Goal: Transaction & Acquisition: Purchase product/service

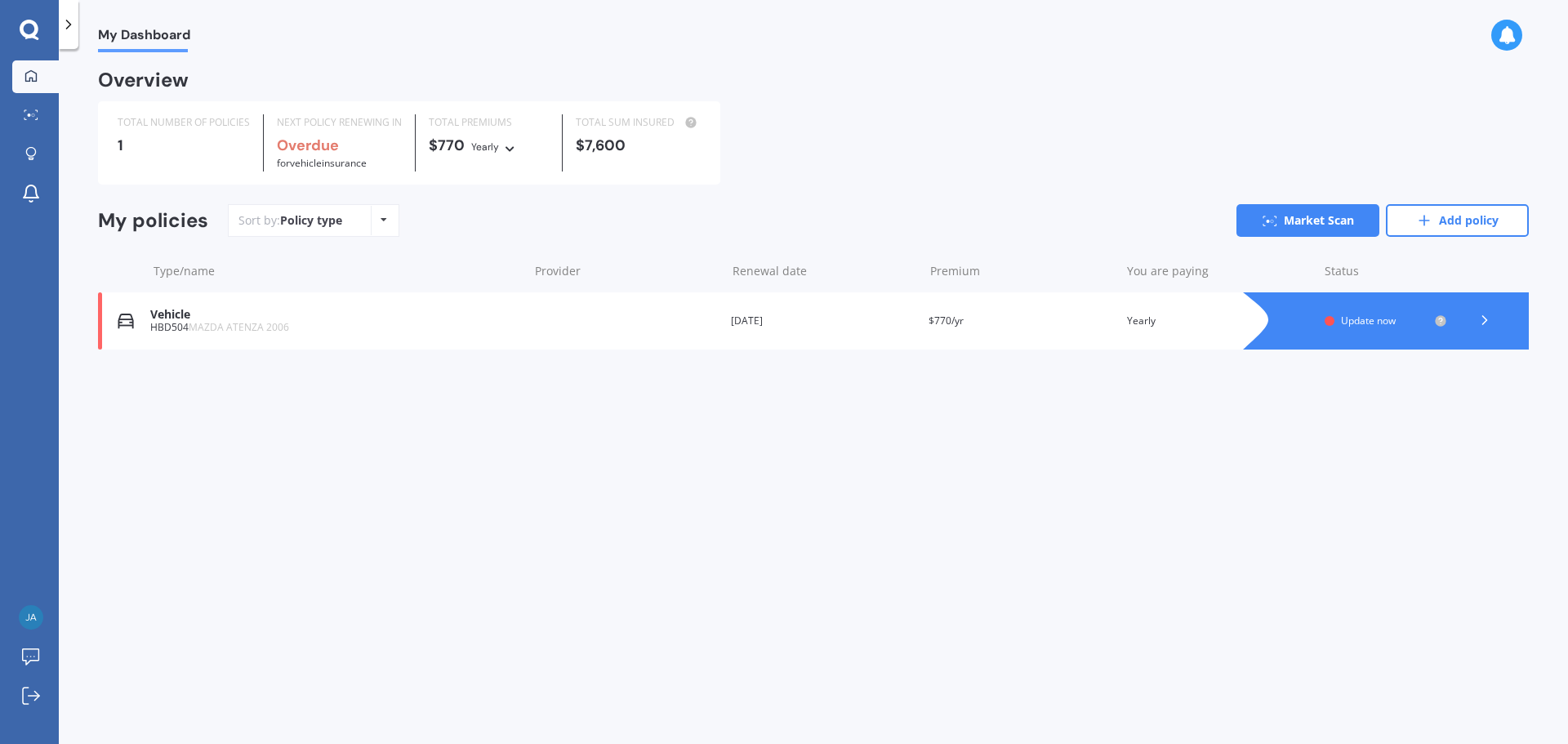
click at [532, 453] on div "My Dashboard Overview TOTAL NUMBER OF POLICIES 1 NEXT POLICY RENEWING IN Overdu…" at bounding box center [814, 399] width 1509 height 696
click at [22, 104] on link "Market Scan" at bounding box center [36, 116] width 47 height 32
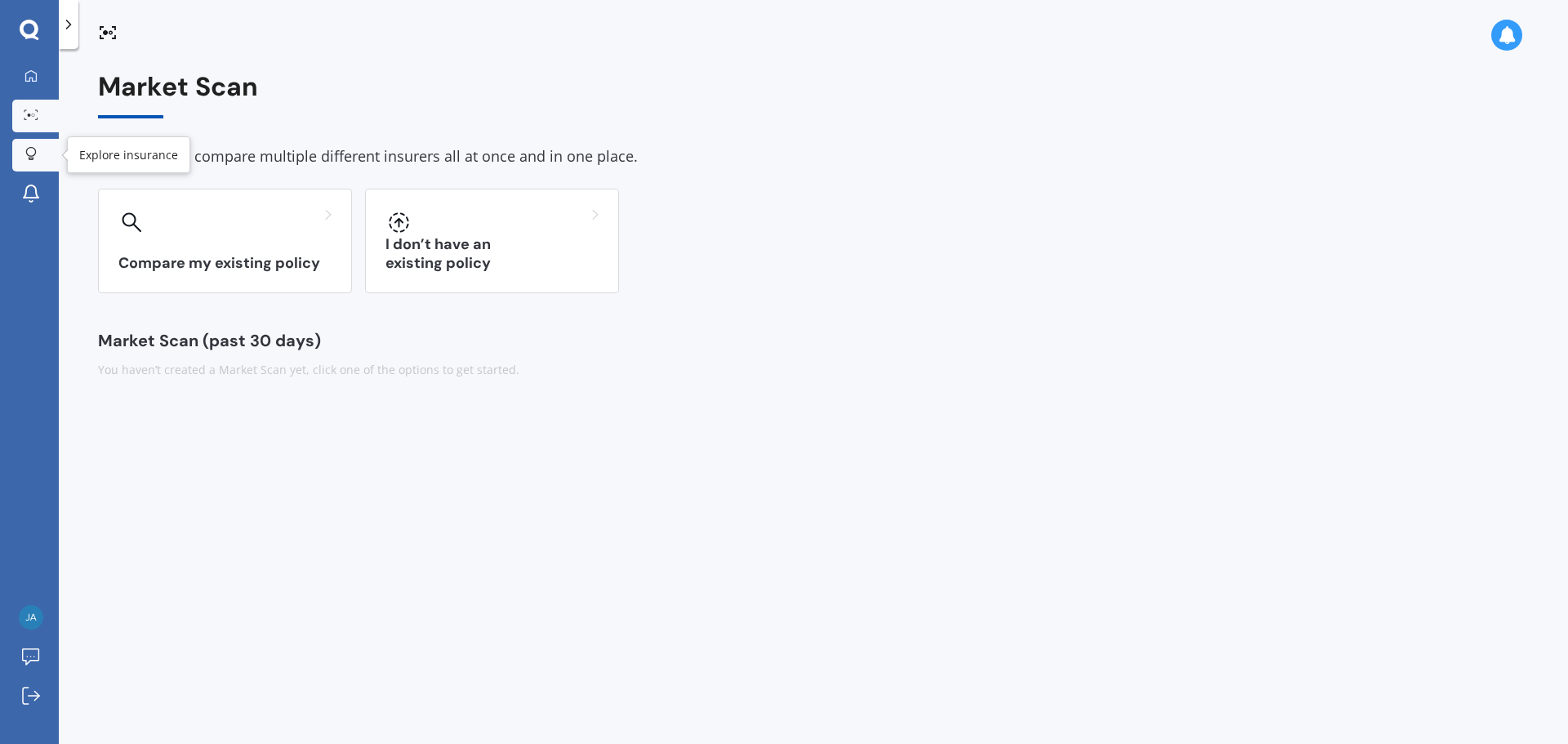
click at [24, 153] on div at bounding box center [30, 154] width 24 height 15
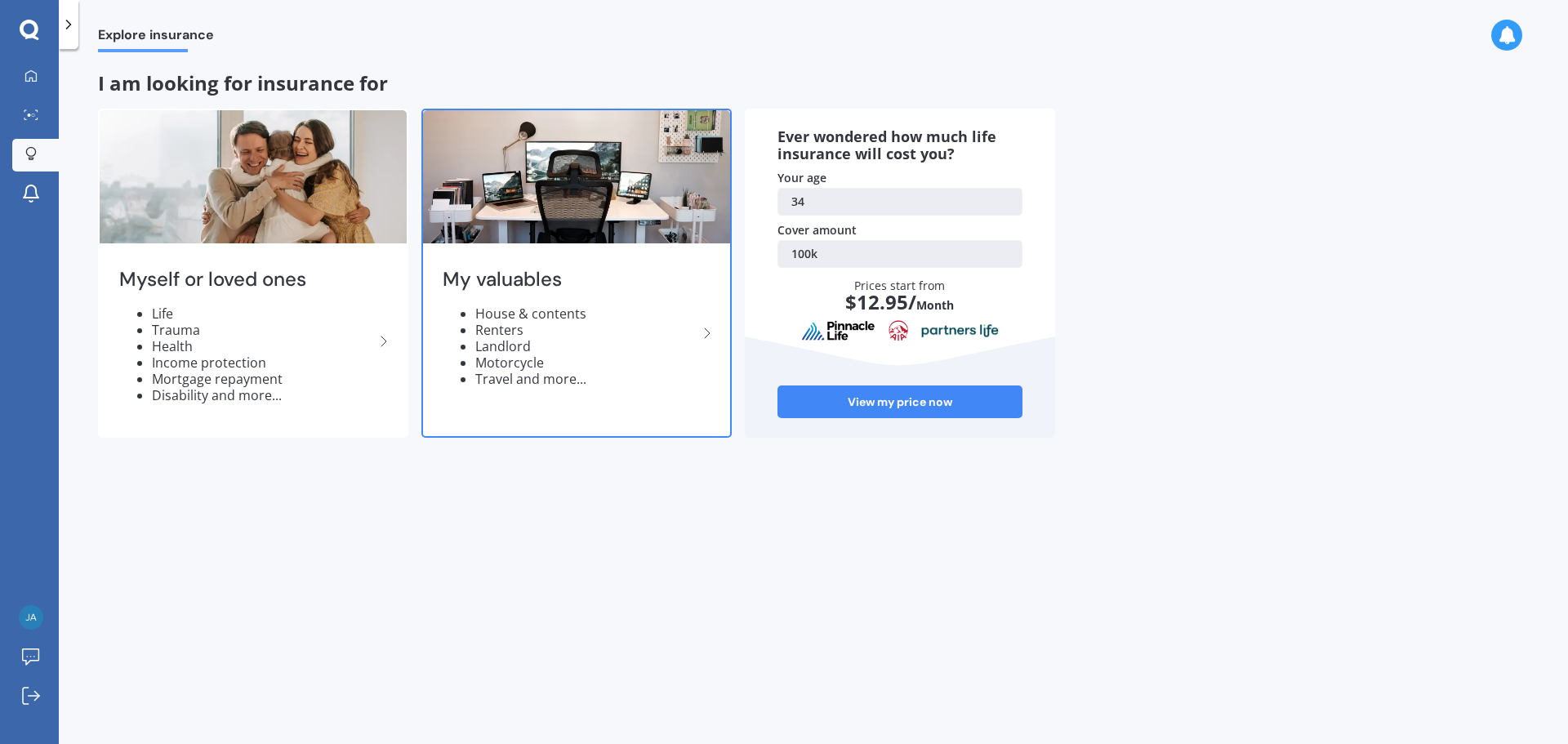
click at [658, 349] on li "Landlord" at bounding box center [587, 346] width 222 height 16
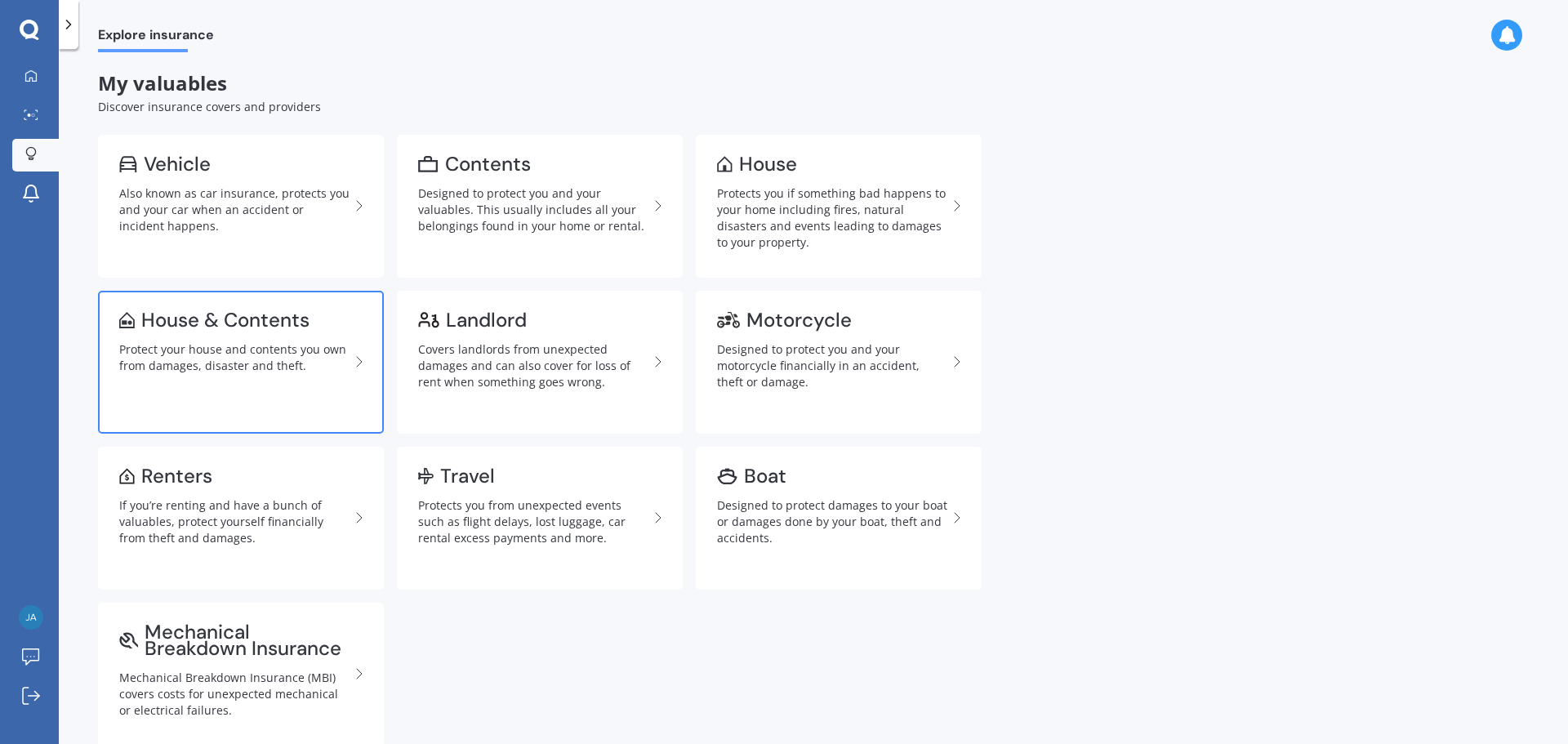
click at [122, 381] on link "House & Contents Protect your house and contents you own from damages, disaster…" at bounding box center [240, 362] width 286 height 143
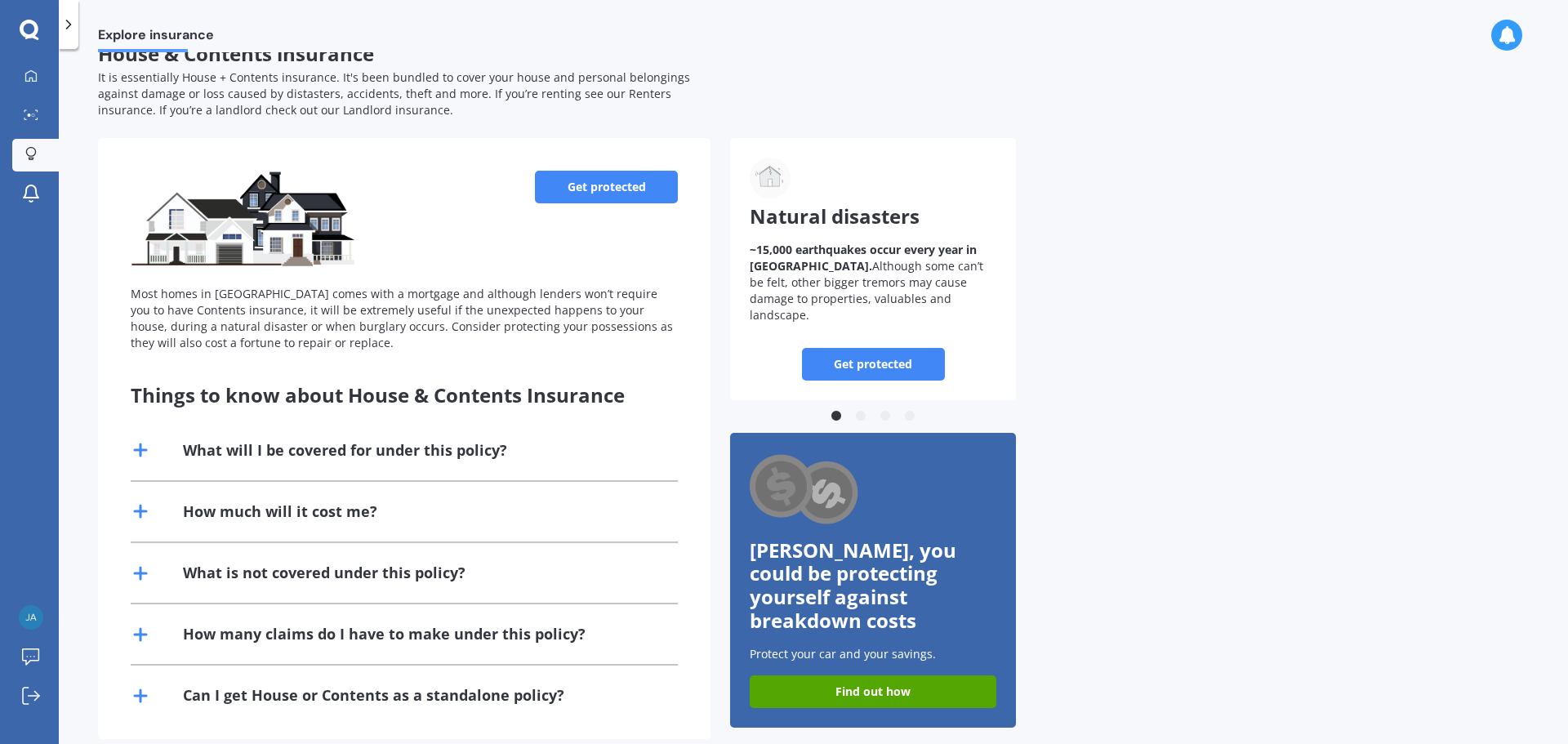
scroll to position [54, 0]
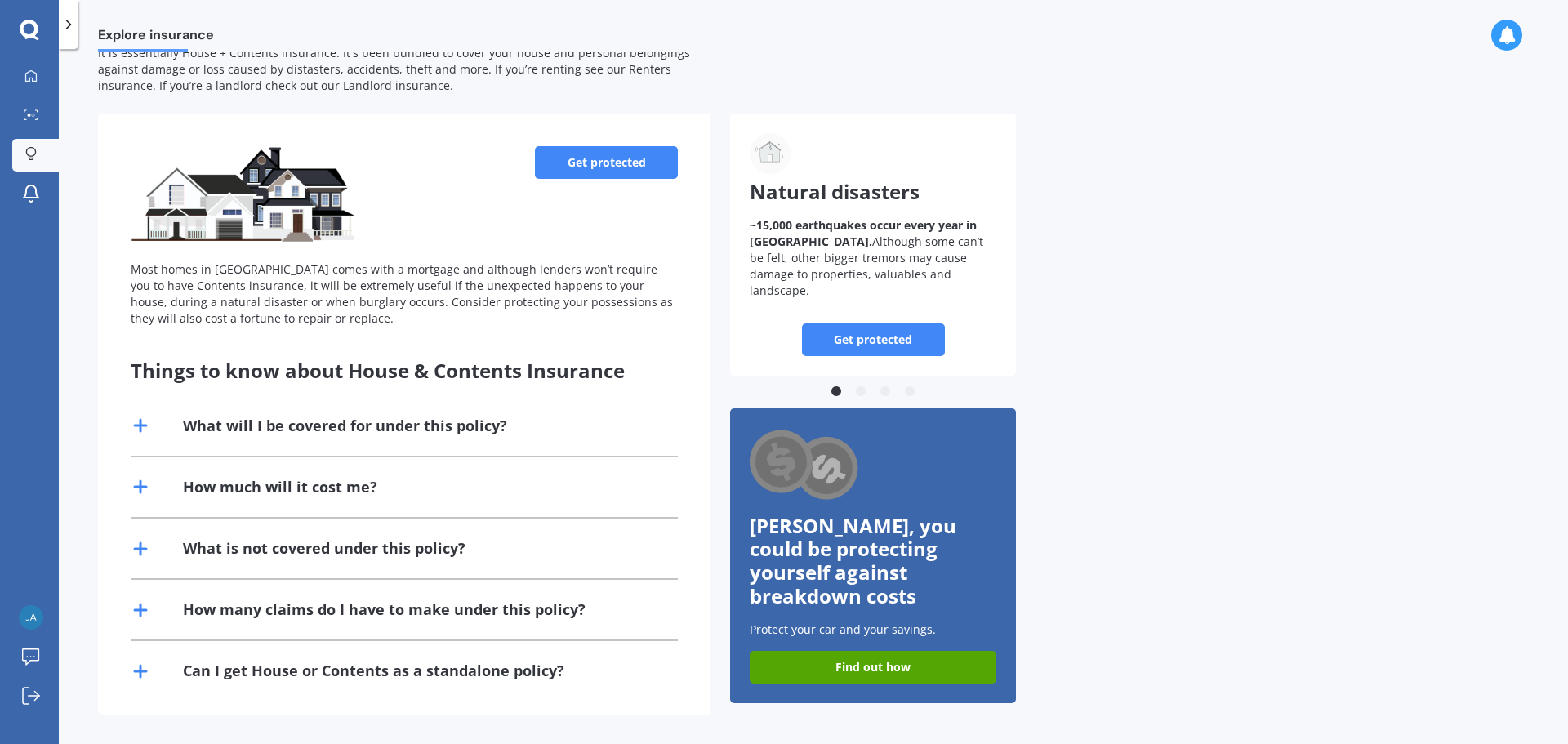
click at [578, 160] on link "Get protected" at bounding box center [605, 162] width 143 height 32
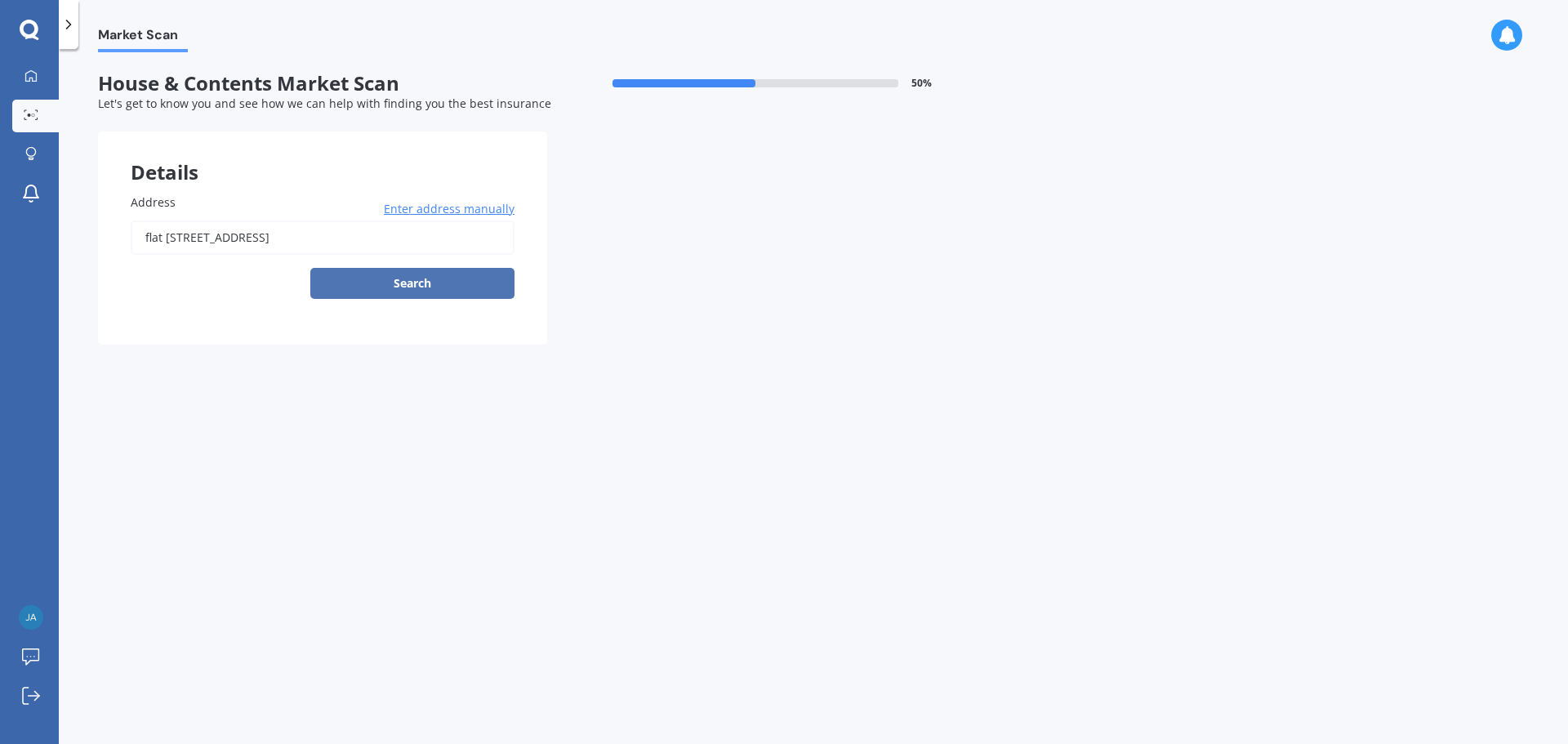
click at [457, 287] on button "Search" at bounding box center [413, 284] width 205 height 31
type input "flat [STREET_ADDRESS]"
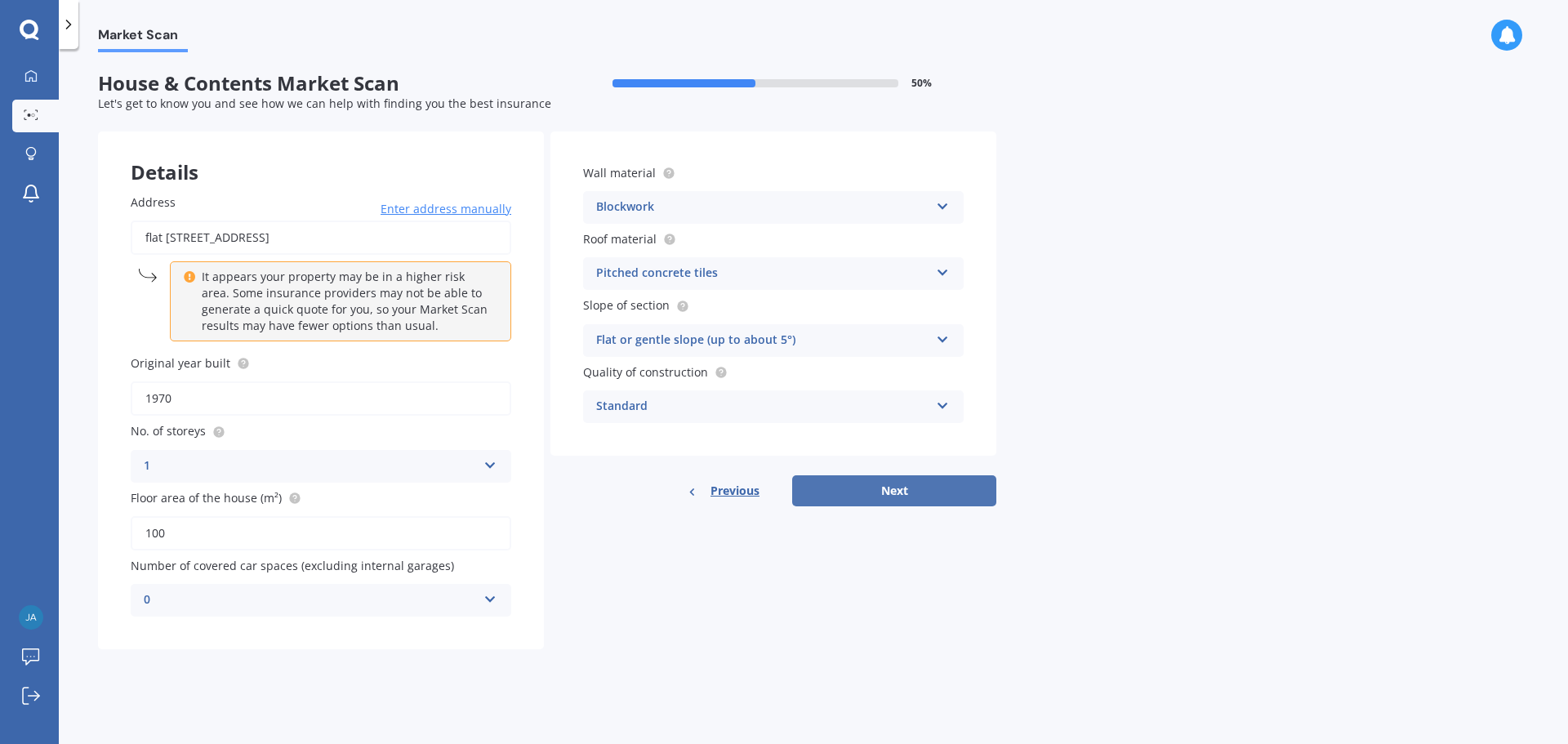
click at [866, 496] on button "Next" at bounding box center [894, 491] width 205 height 31
select select "07"
select select "03"
select select "1991"
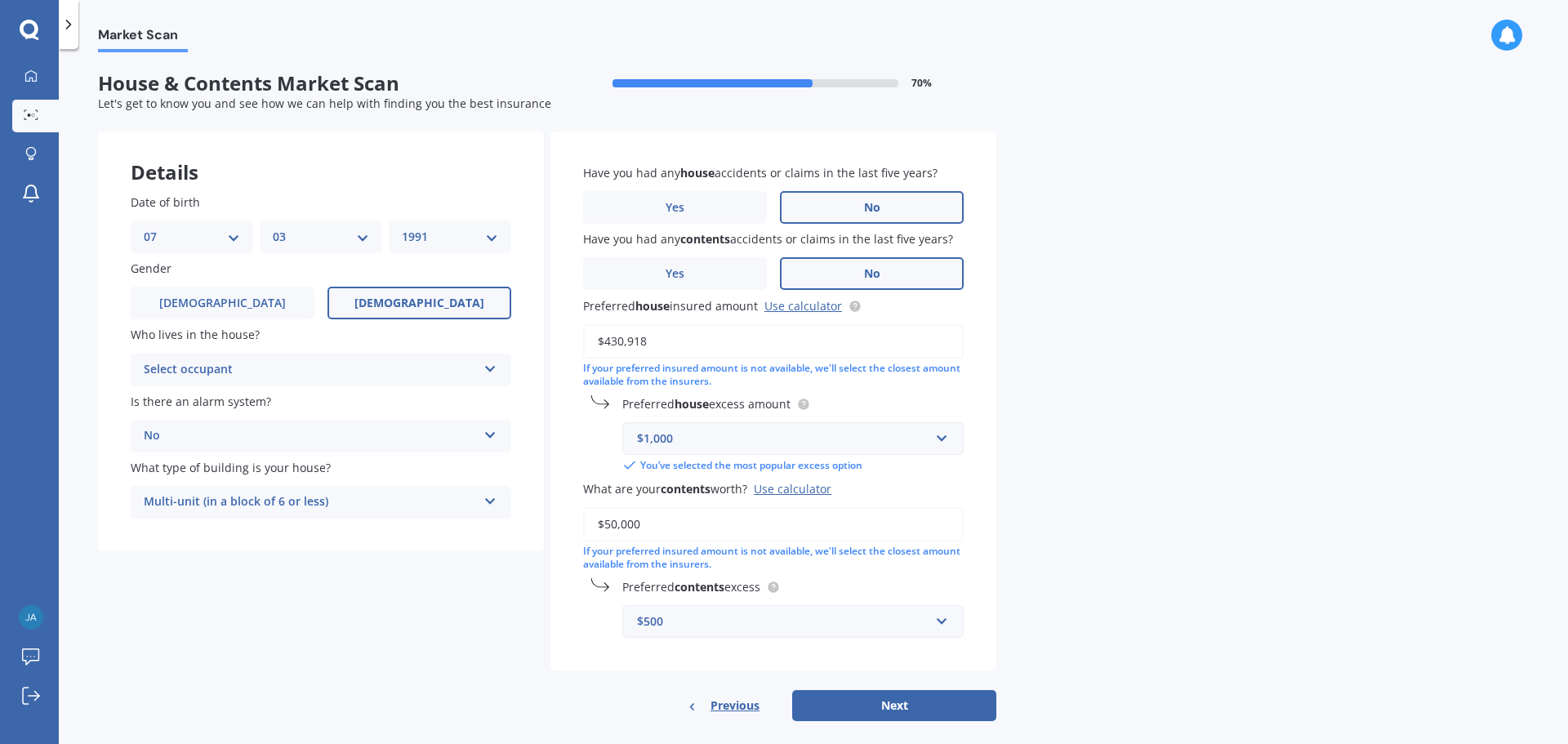
drag, startPoint x: 695, startPoint y: 346, endPoint x: 496, endPoint y: 337, distance: 199.2
click at [496, 337] on div "Details Date of birth DD 01 02 03 04 05 06 07 08 09 10 11 12 13 14 15 16 17 18 …" at bounding box center [546, 427] width 898 height 591
type input "$1,000,000"
click at [1202, 346] on div "Market Scan House & Contents Market Scan 70 % Let's get to know you and see how…" at bounding box center [814, 399] width 1509 height 696
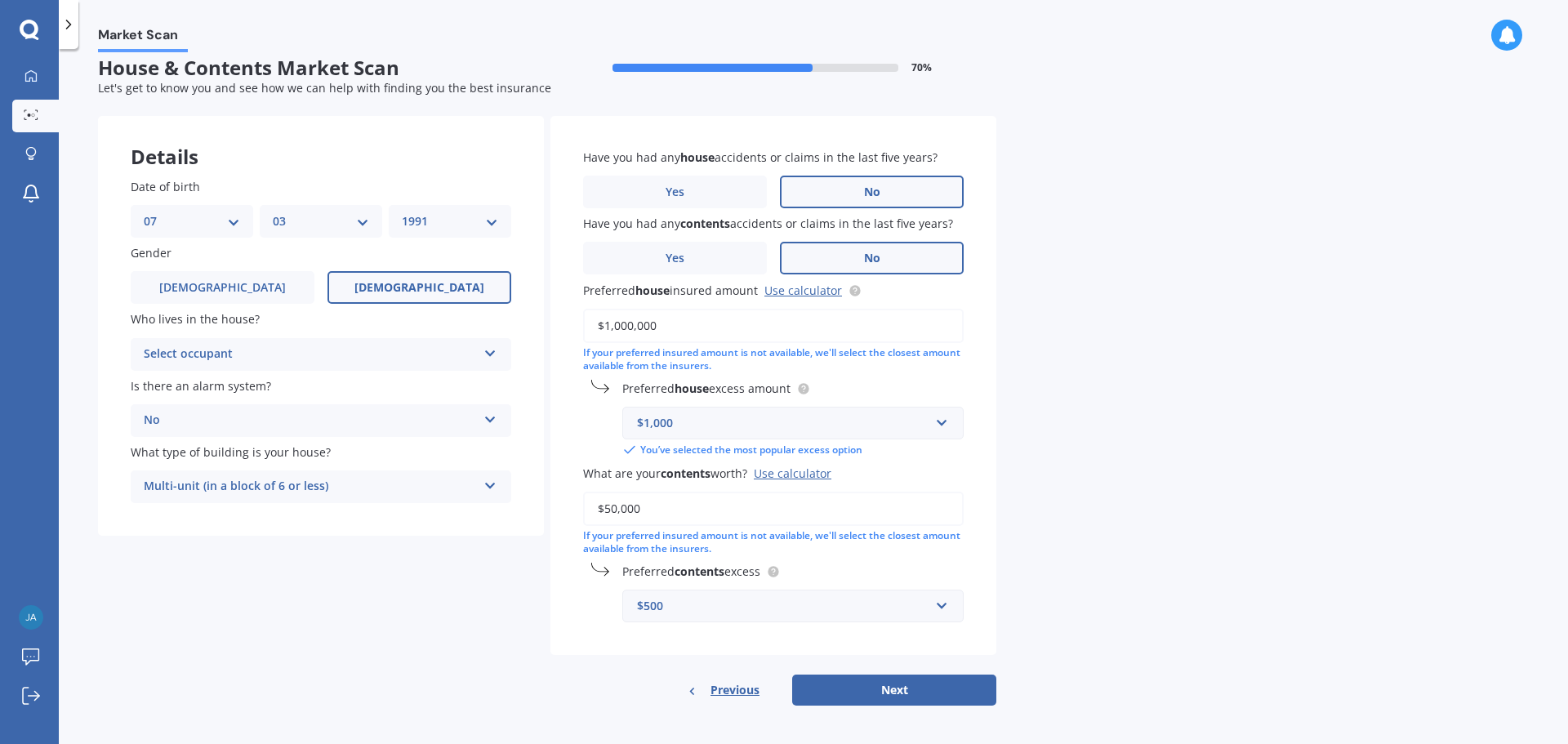
scroll to position [20, 0]
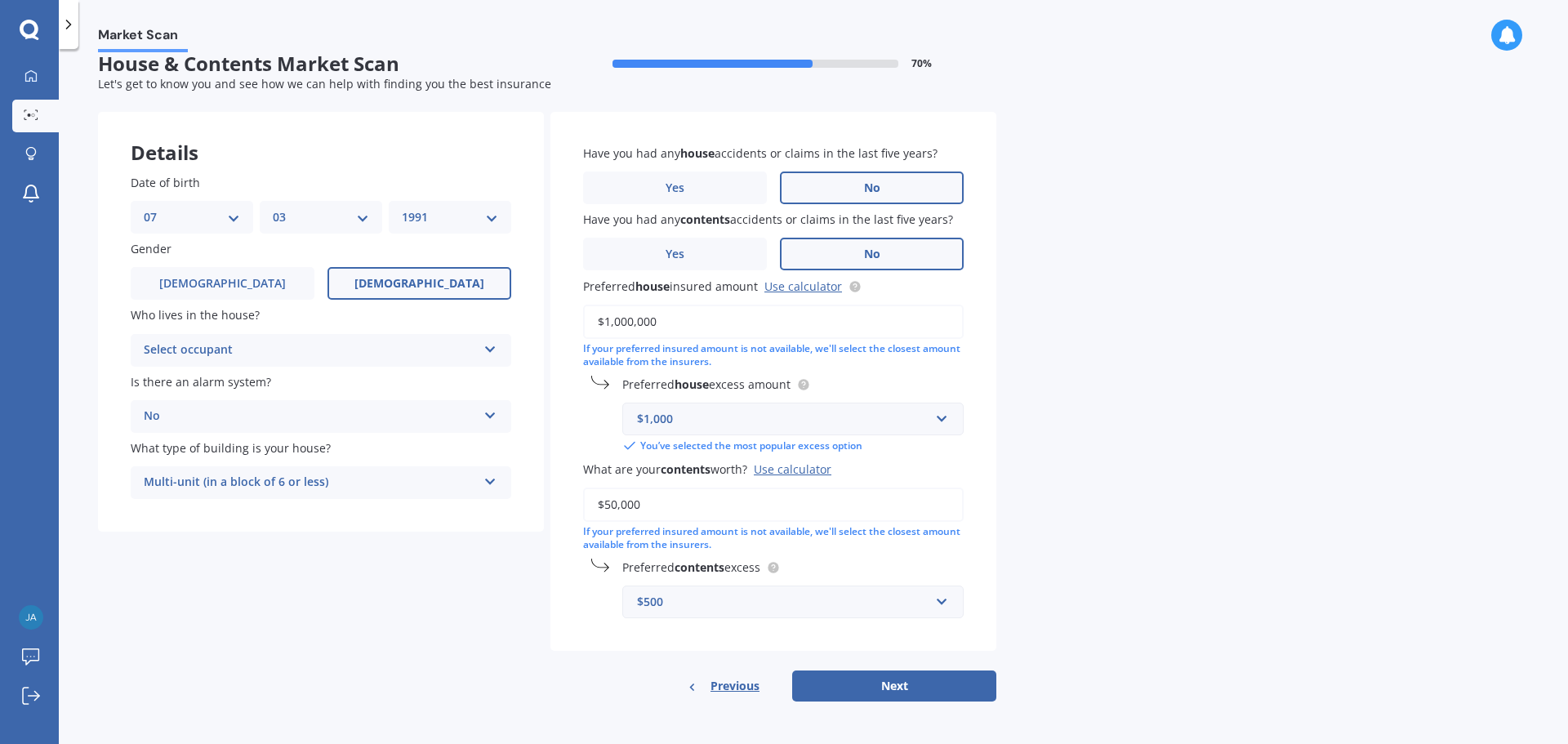
click at [182, 357] on div "Select occupant" at bounding box center [309, 351] width 333 height 20
click at [197, 379] on div "Owner" at bounding box center [321, 382] width 379 height 30
drag, startPoint x: 666, startPoint y: 508, endPoint x: 533, endPoint y: 487, distance: 134.6
click at [533, 487] on div "Details Date of birth DD 01 02 03 04 05 06 07 08 09 10 11 12 13 14 15 16 17 18 …" at bounding box center [546, 407] width 898 height 591
type input "$100,000"
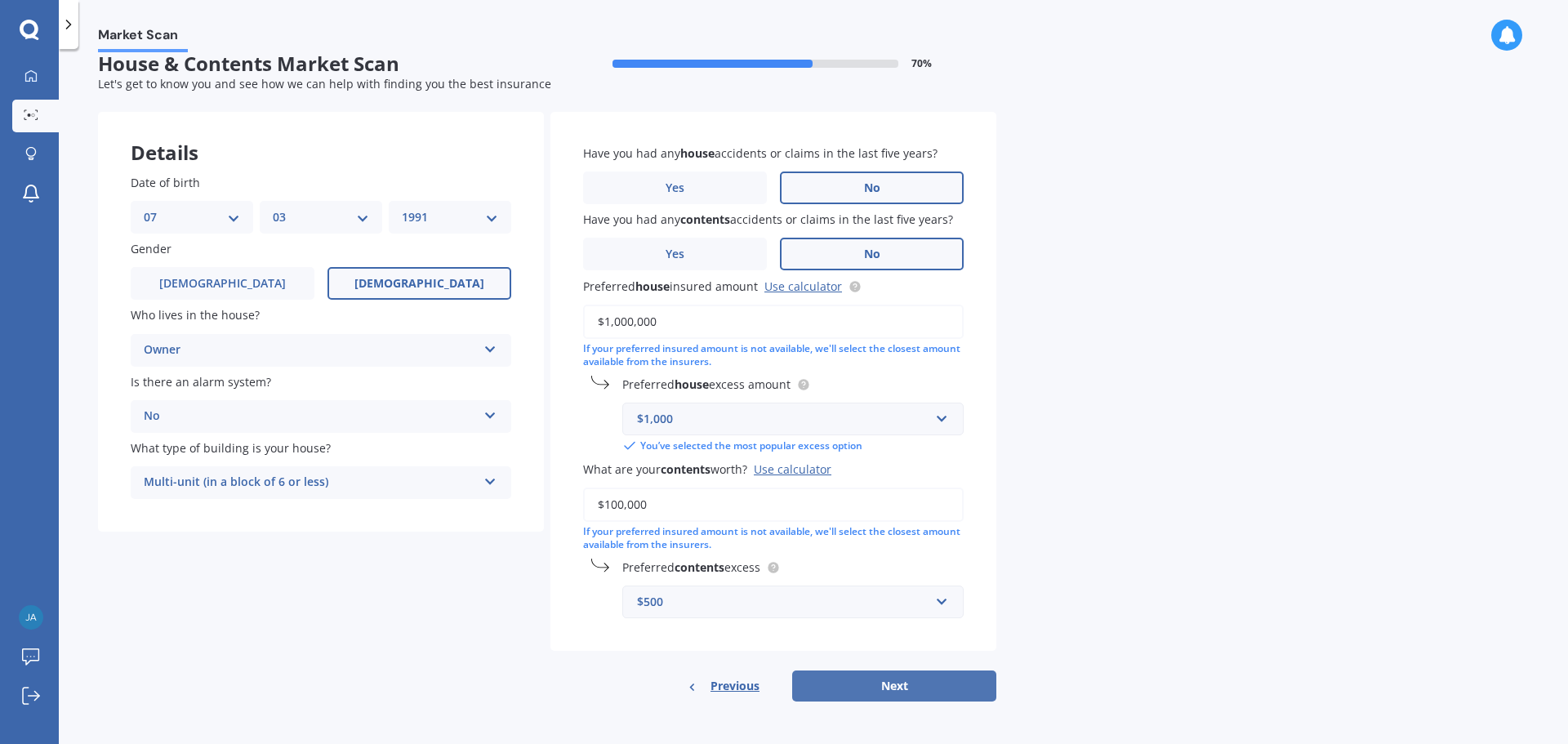
click at [909, 684] on button "Next" at bounding box center [894, 686] width 205 height 31
select select "07"
select select "03"
select select "1991"
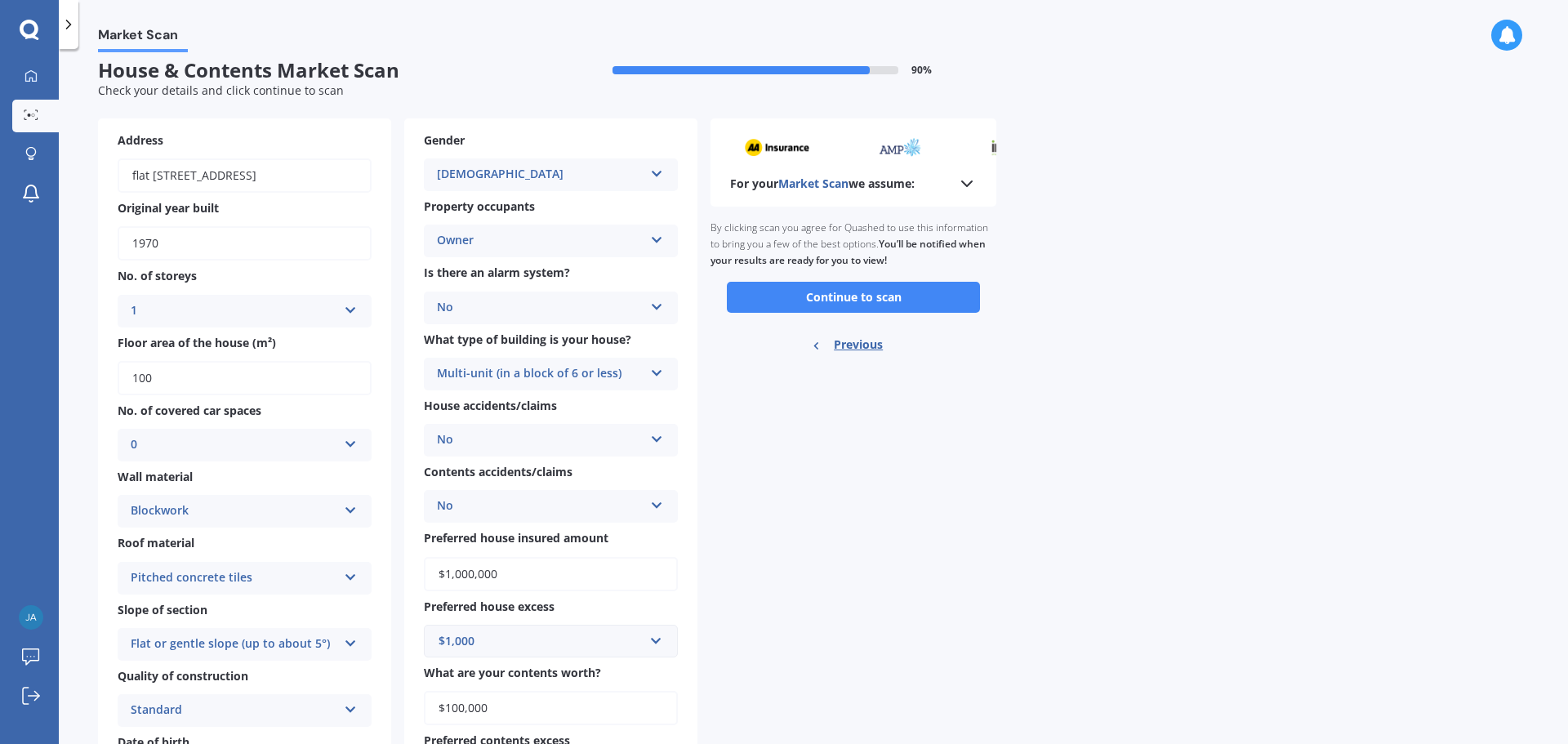
scroll to position [0, 0]
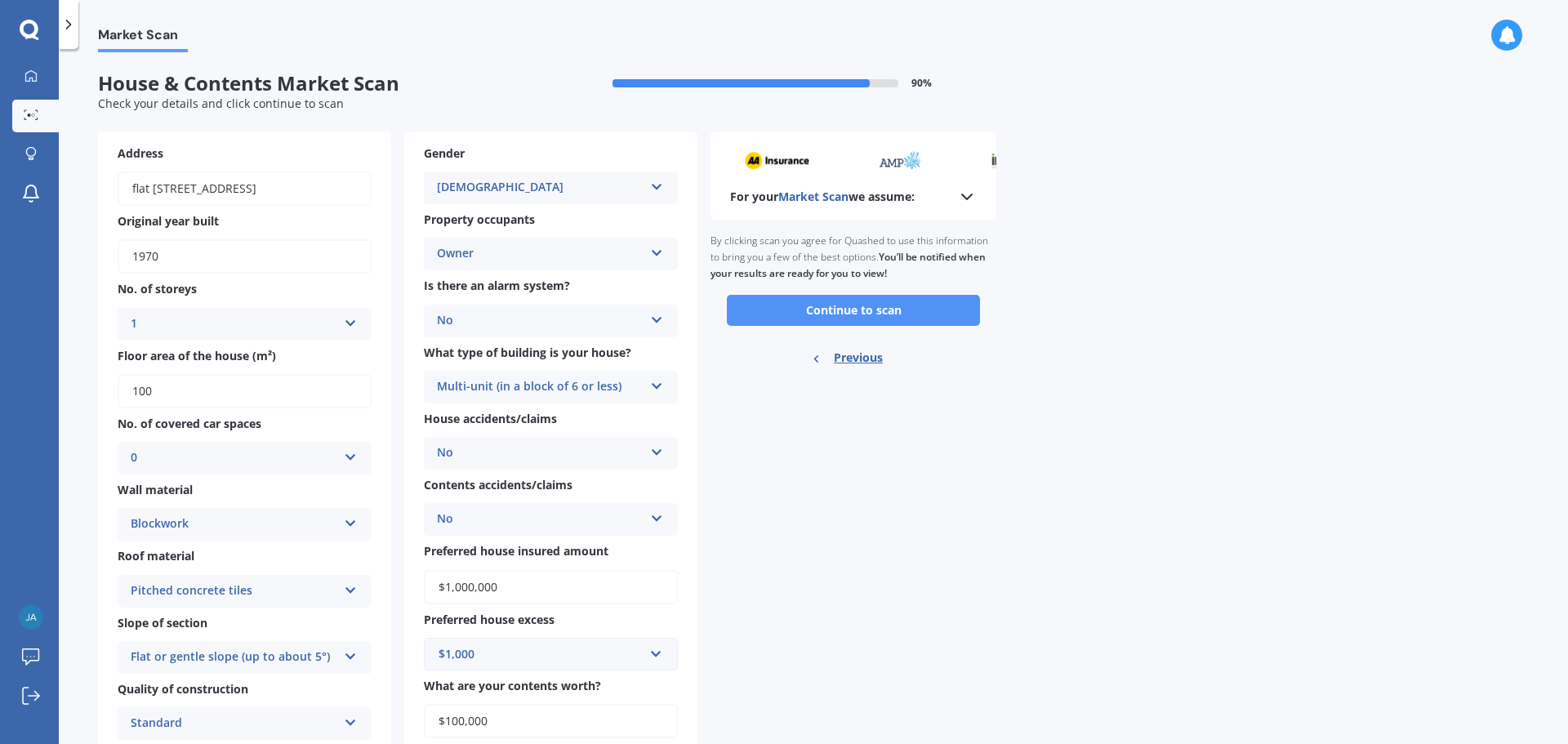
click at [797, 314] on button "Continue to scan" at bounding box center [853, 311] width 253 height 31
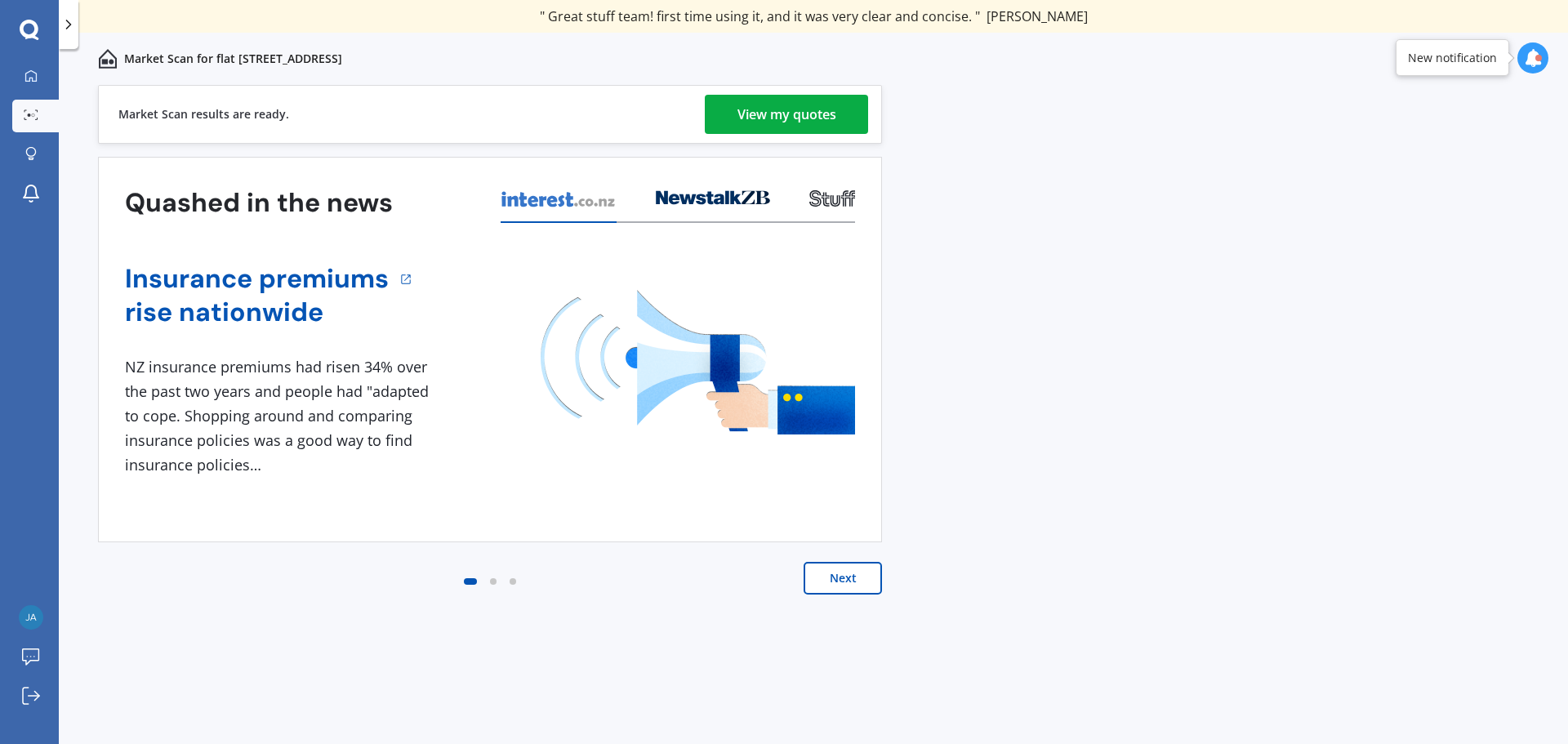
click at [732, 112] on link "View my quotes" at bounding box center [787, 115] width 163 height 39
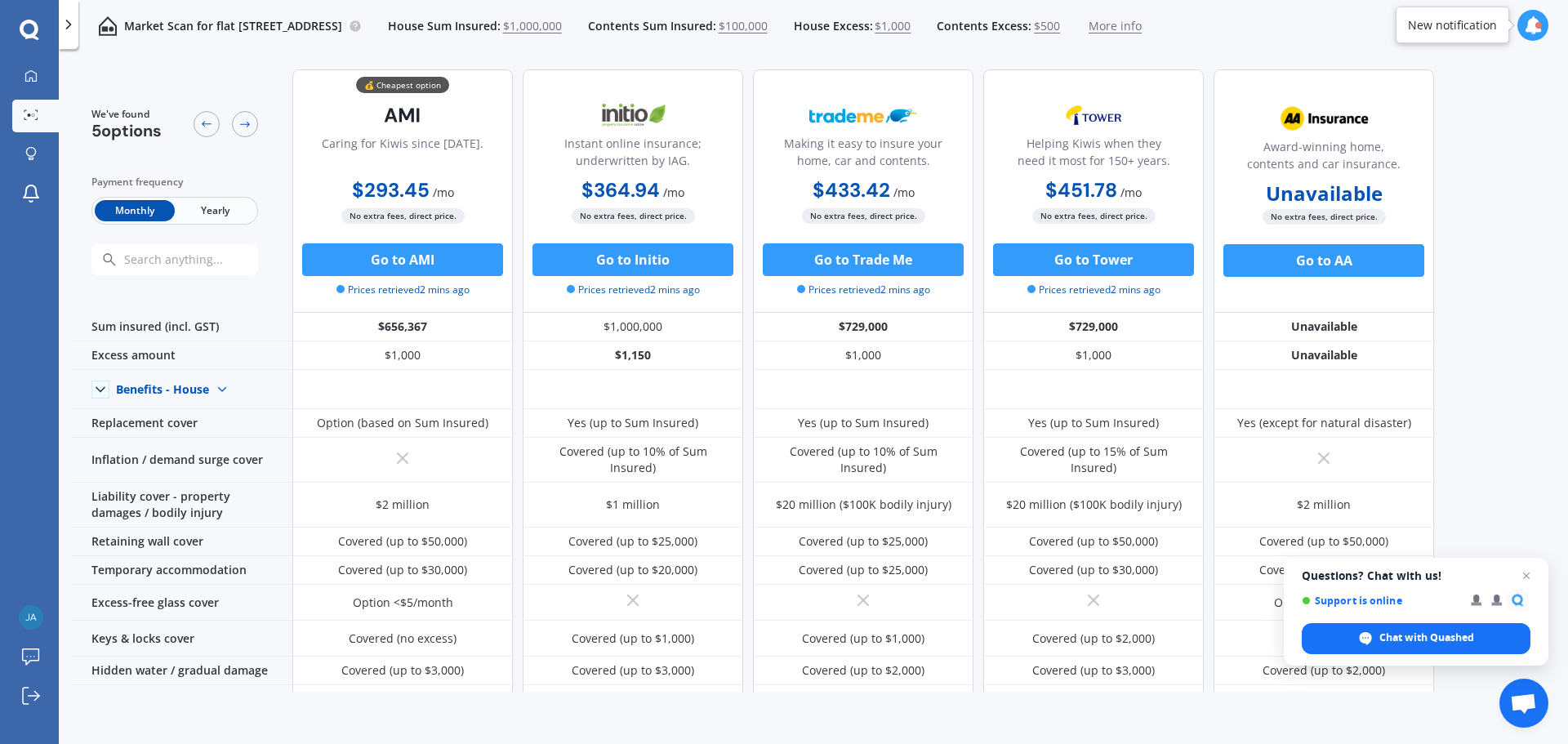
click at [214, 207] on span "Yearly" at bounding box center [214, 211] width 80 height 22
click at [31, 126] on link "Market Scan" at bounding box center [36, 116] width 47 height 32
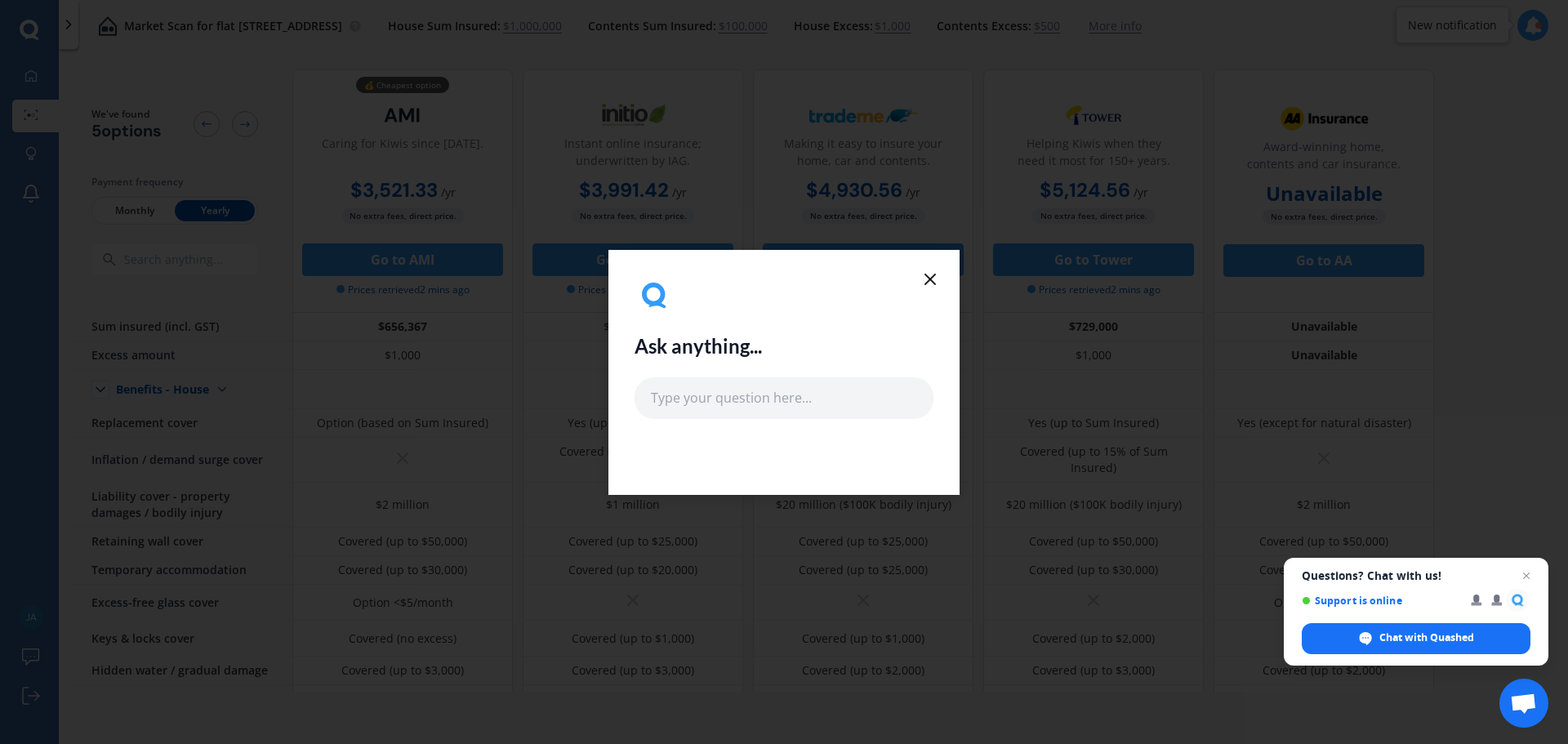
click at [933, 275] on icon at bounding box center [930, 279] width 20 height 20
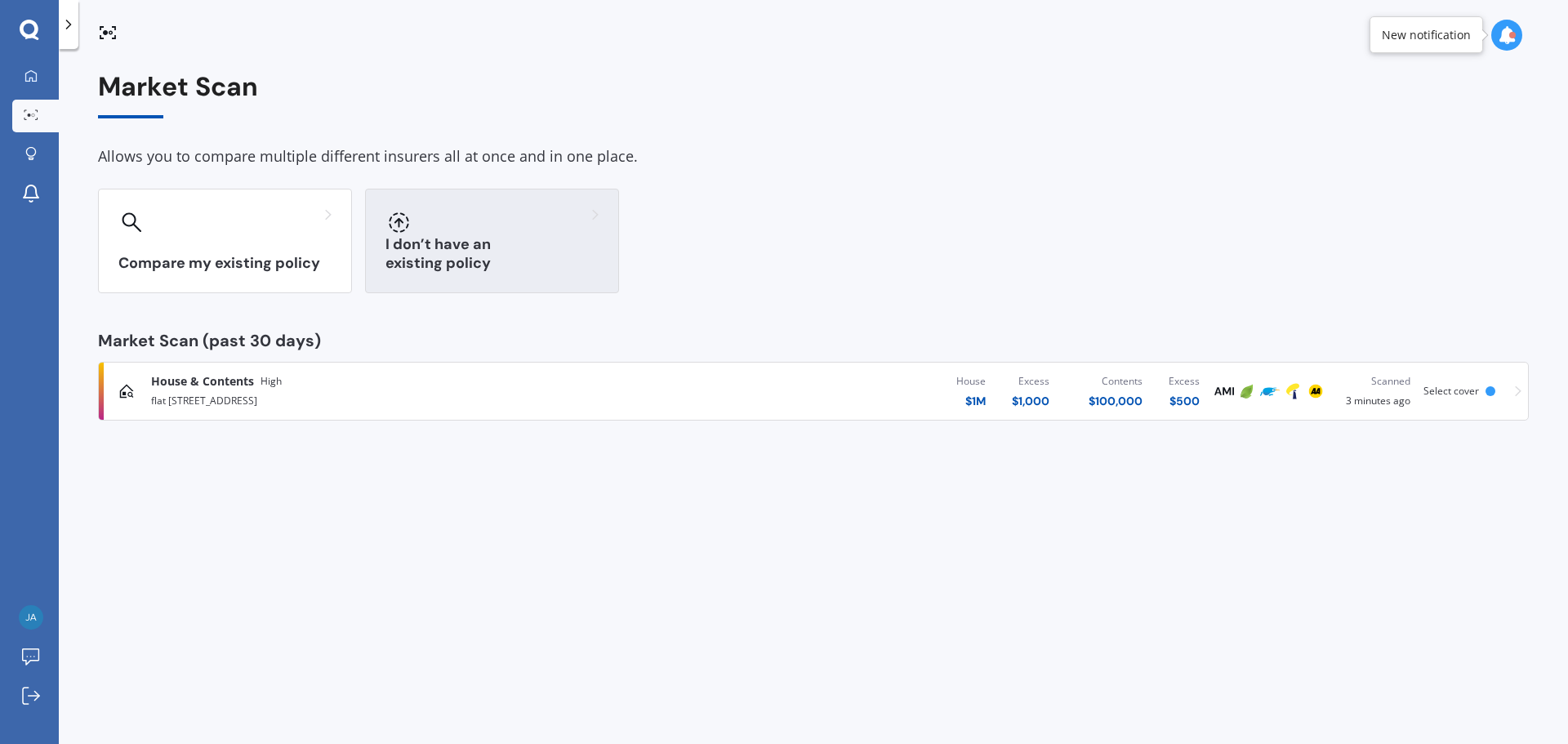
click at [393, 259] on h3 "I don’t have an existing policy" at bounding box center [492, 254] width 213 height 38
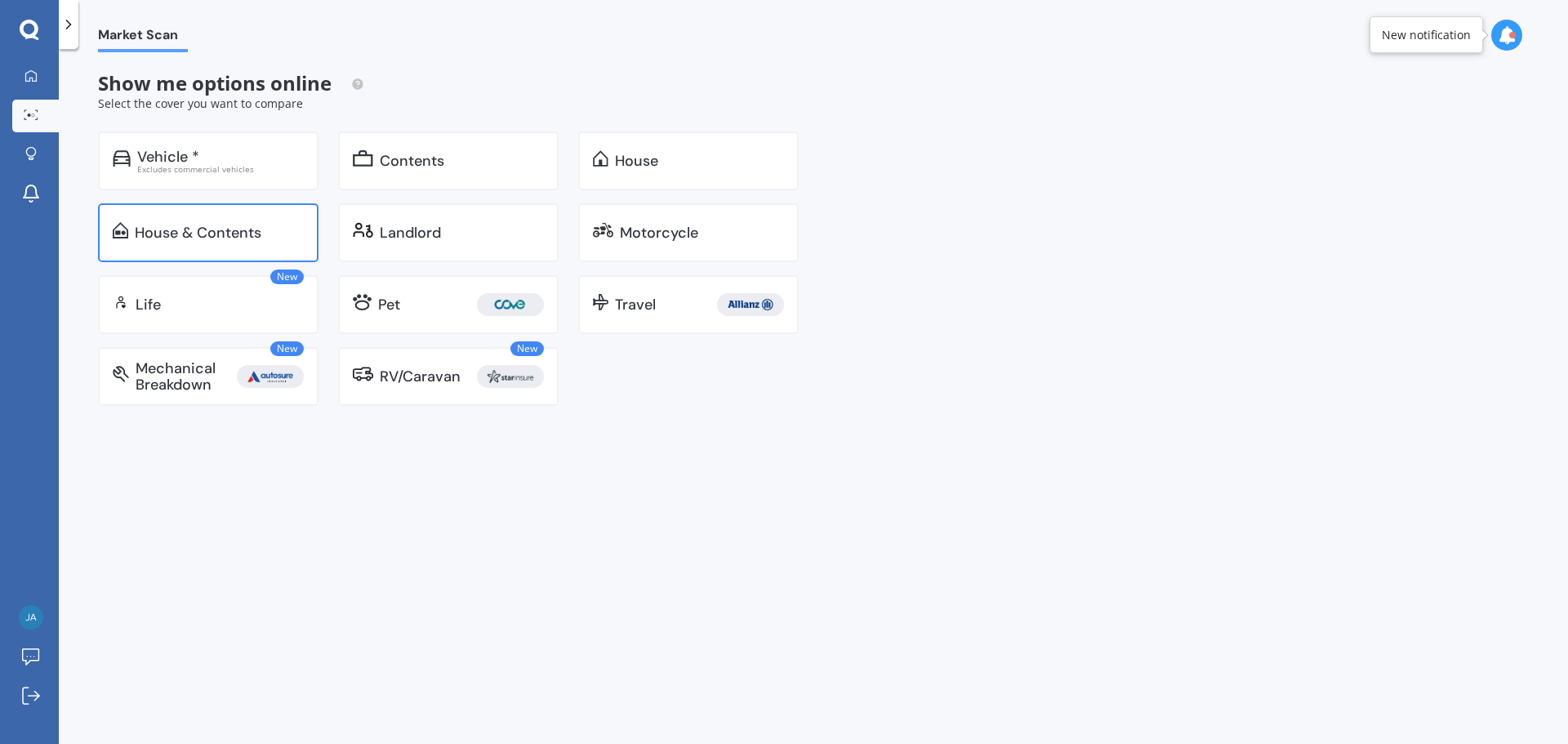
click at [211, 225] on div "House & Contents" at bounding box center [197, 232] width 126 height 16
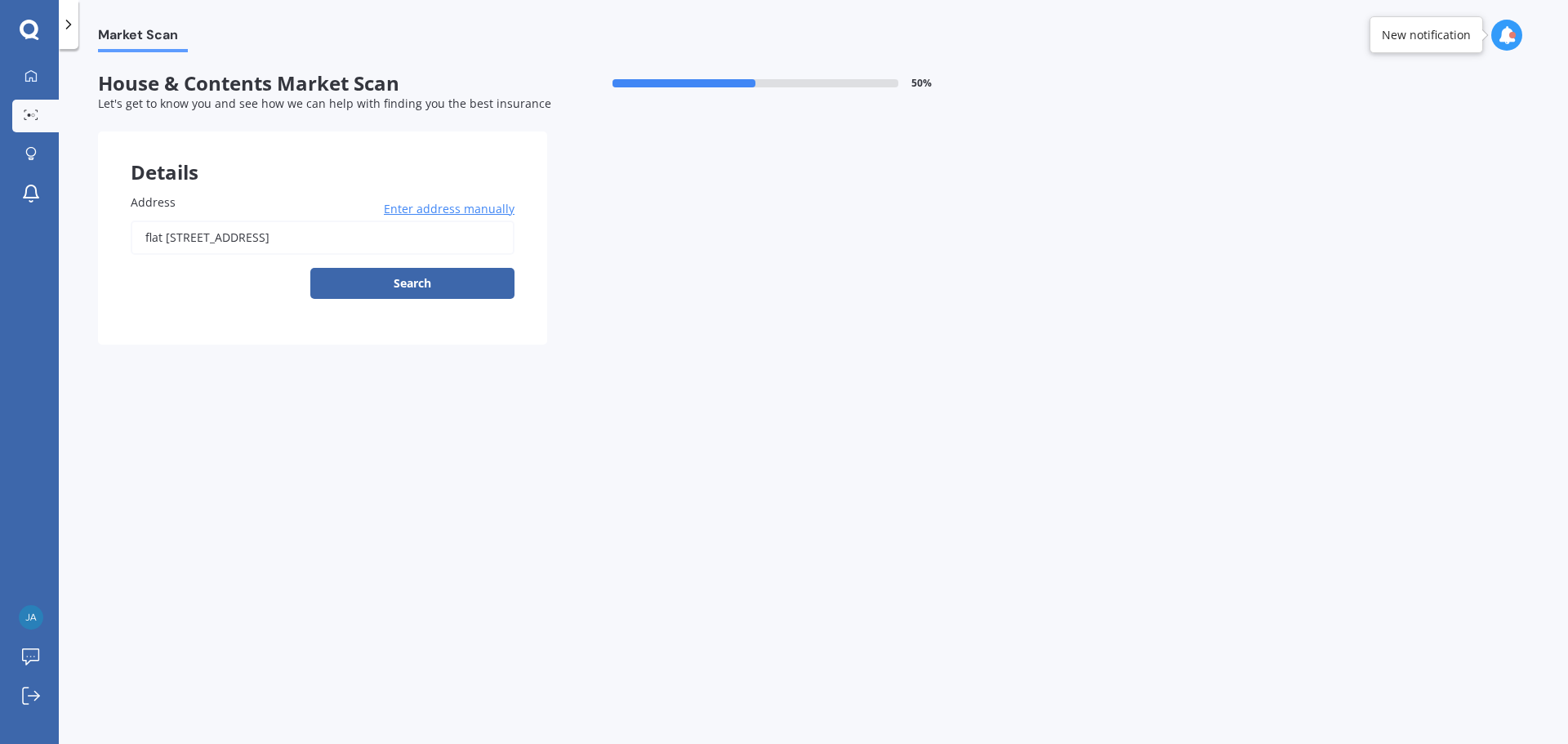
drag, startPoint x: 459, startPoint y: 236, endPoint x: 54, endPoint y: 237, distance: 405.0
click at [54, 237] on div "My Dashboard Market Scan Explore insurance Notifications [PERSON_NAME] Submit f…" at bounding box center [784, 372] width 1568 height 744
type input "[STREET_ADDRESS]"
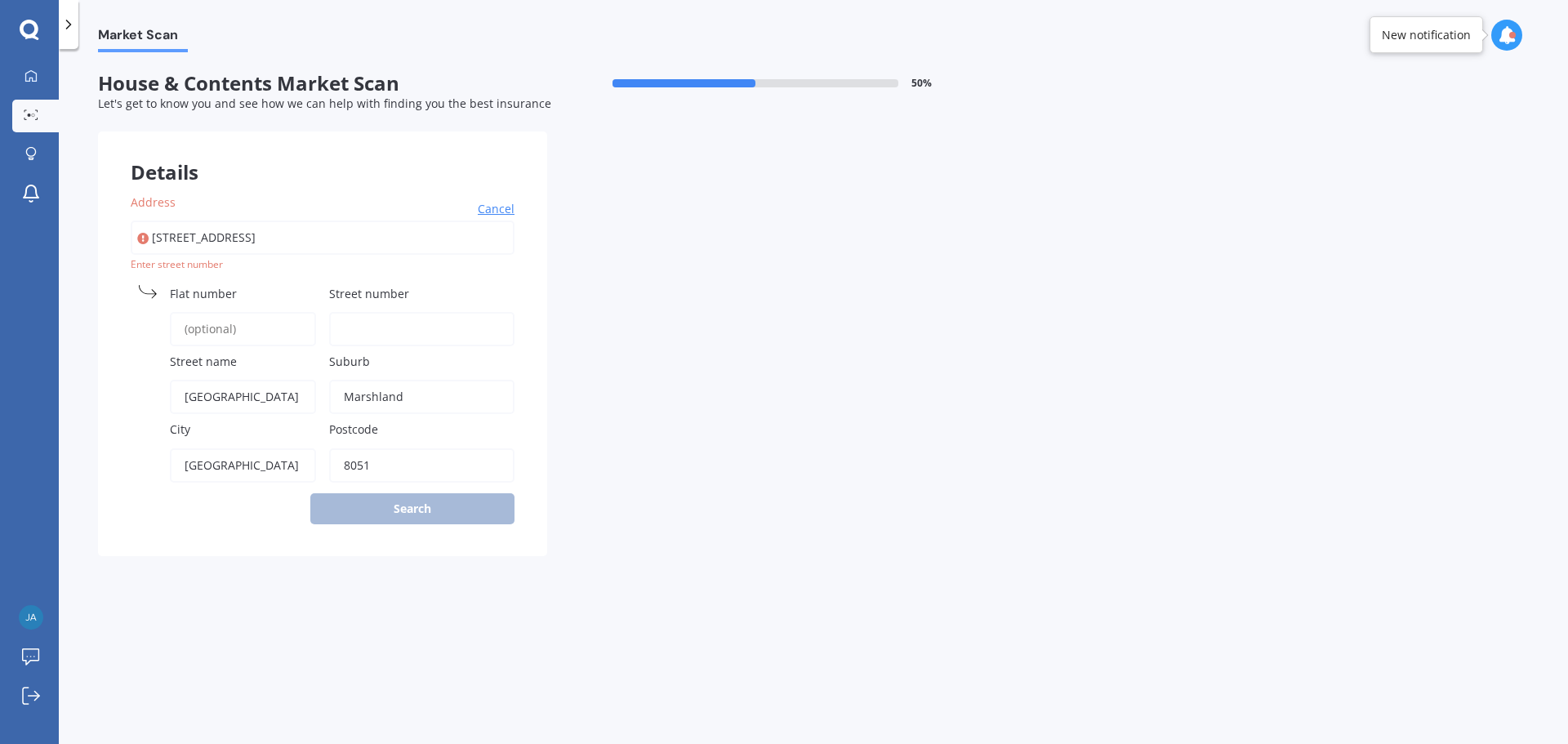
click at [113, 350] on div "Address [GEOGRAPHIC_DATA] Cancel Search Enter street [GEOGRAPHIC_DATA] name [GE…" at bounding box center [322, 358] width 449 height 396
click at [241, 311] on div "Flat number" at bounding box center [223, 316] width 186 height 61
click at [240, 329] on input "Flat number" at bounding box center [242, 329] width 146 height 34
click at [370, 331] on input "Street number" at bounding box center [422, 329] width 186 height 34
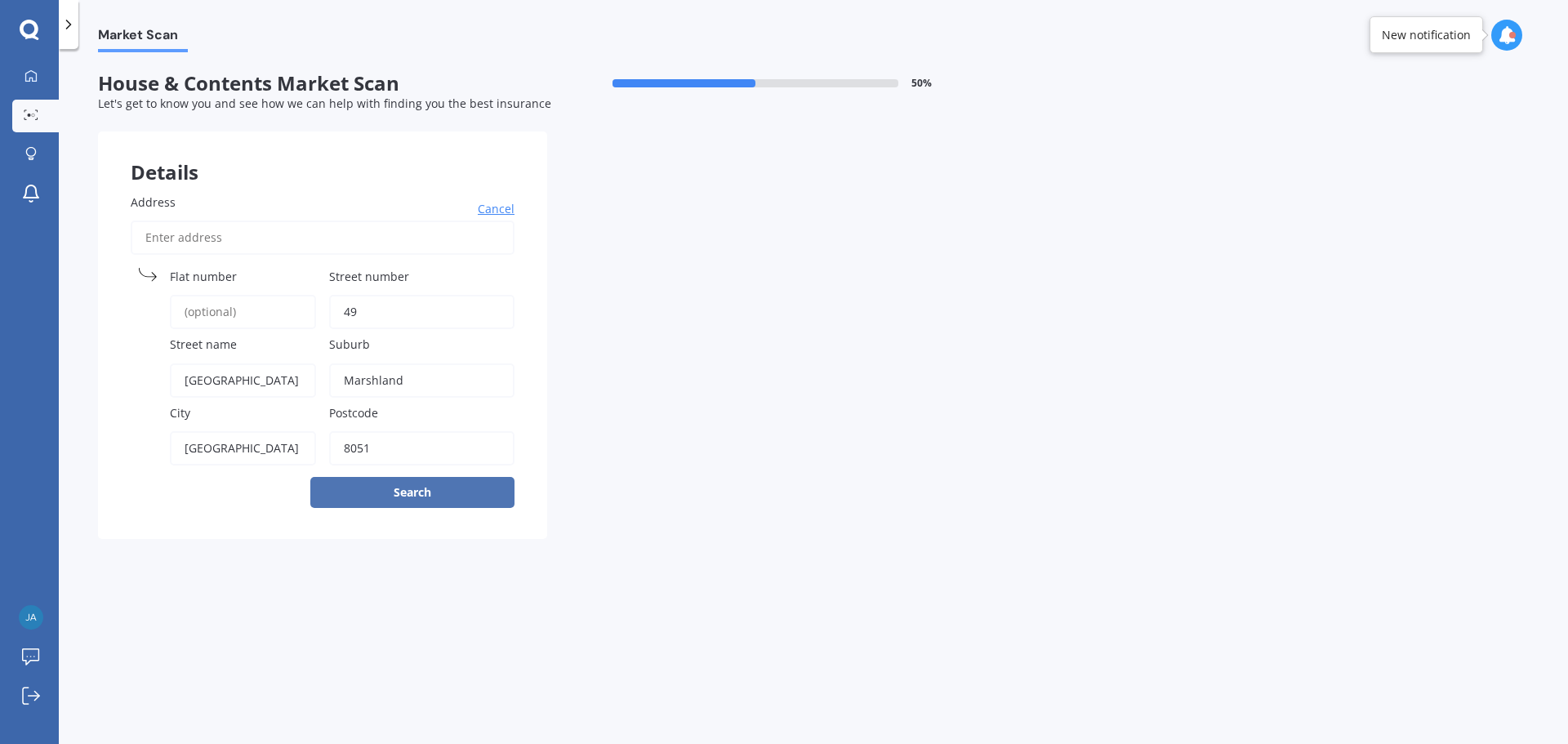
type input "49"
click at [361, 500] on button "Search" at bounding box center [413, 493] width 205 height 31
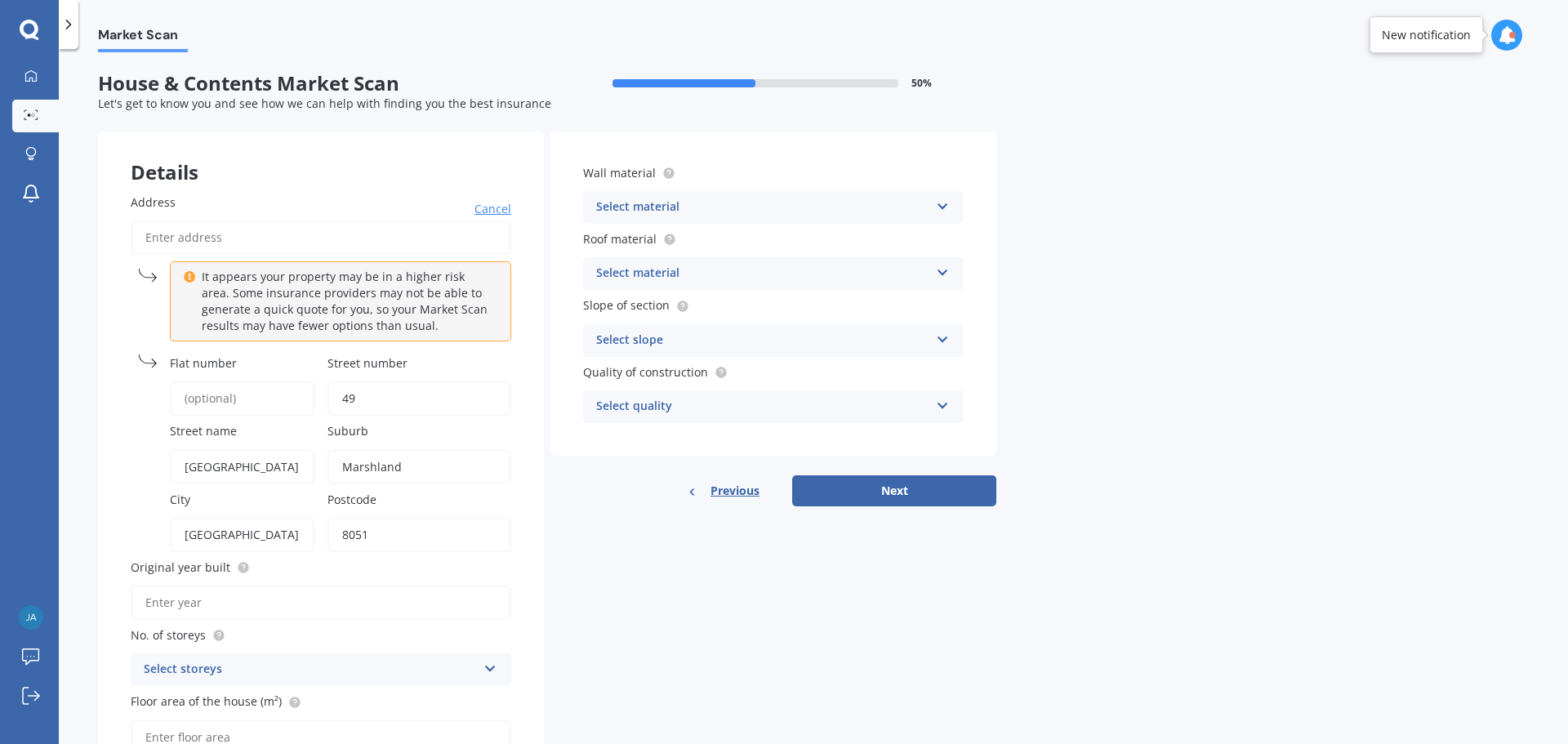
scroll to position [152, 0]
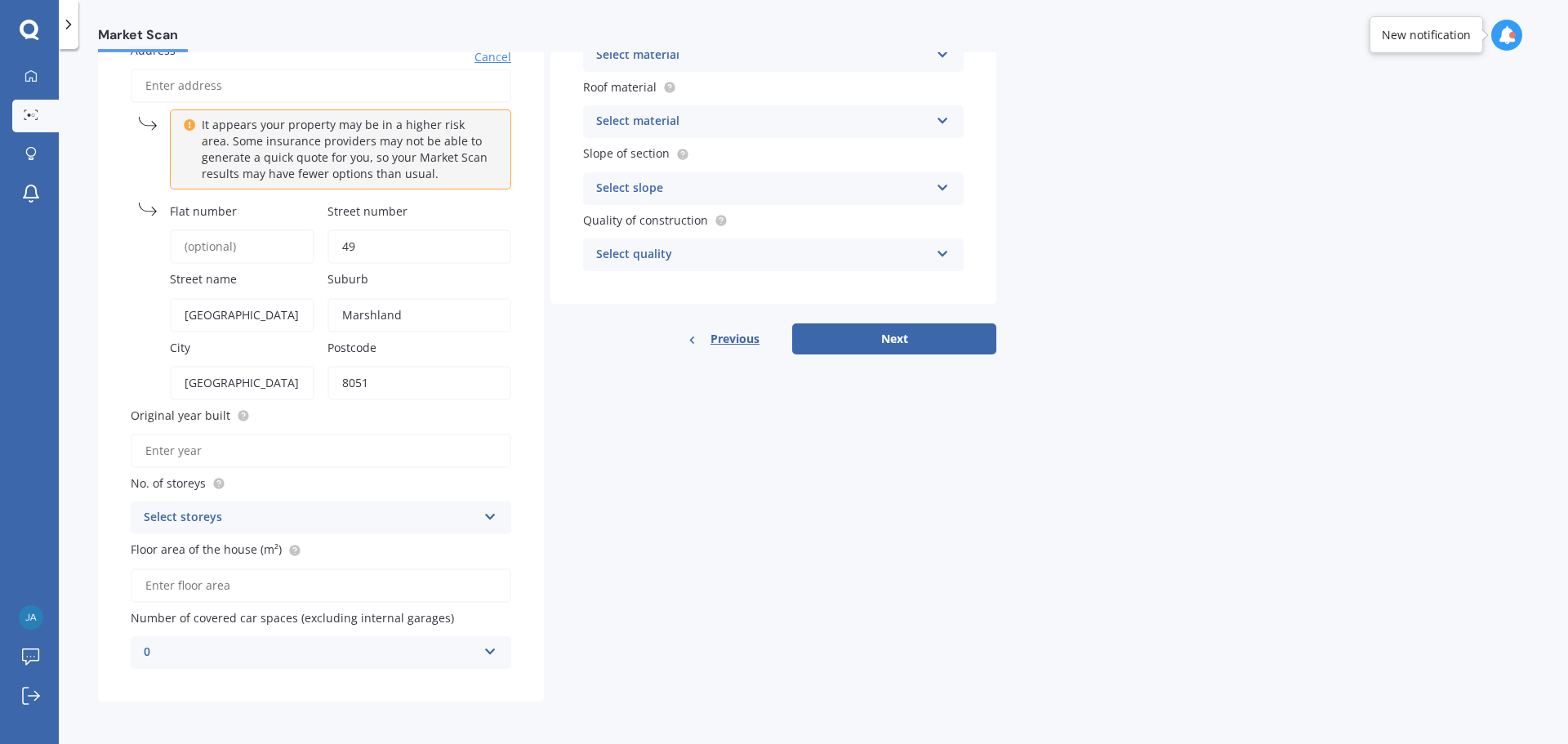
click at [164, 454] on input "Original year built" at bounding box center [321, 451] width 380 height 34
type input "2025"
click at [260, 521] on div "Select storeys" at bounding box center [309, 518] width 333 height 20
click at [188, 556] on div "1" at bounding box center [321, 549] width 379 height 30
click at [199, 589] on input "Floor area of the house (m²)" at bounding box center [321, 586] width 380 height 34
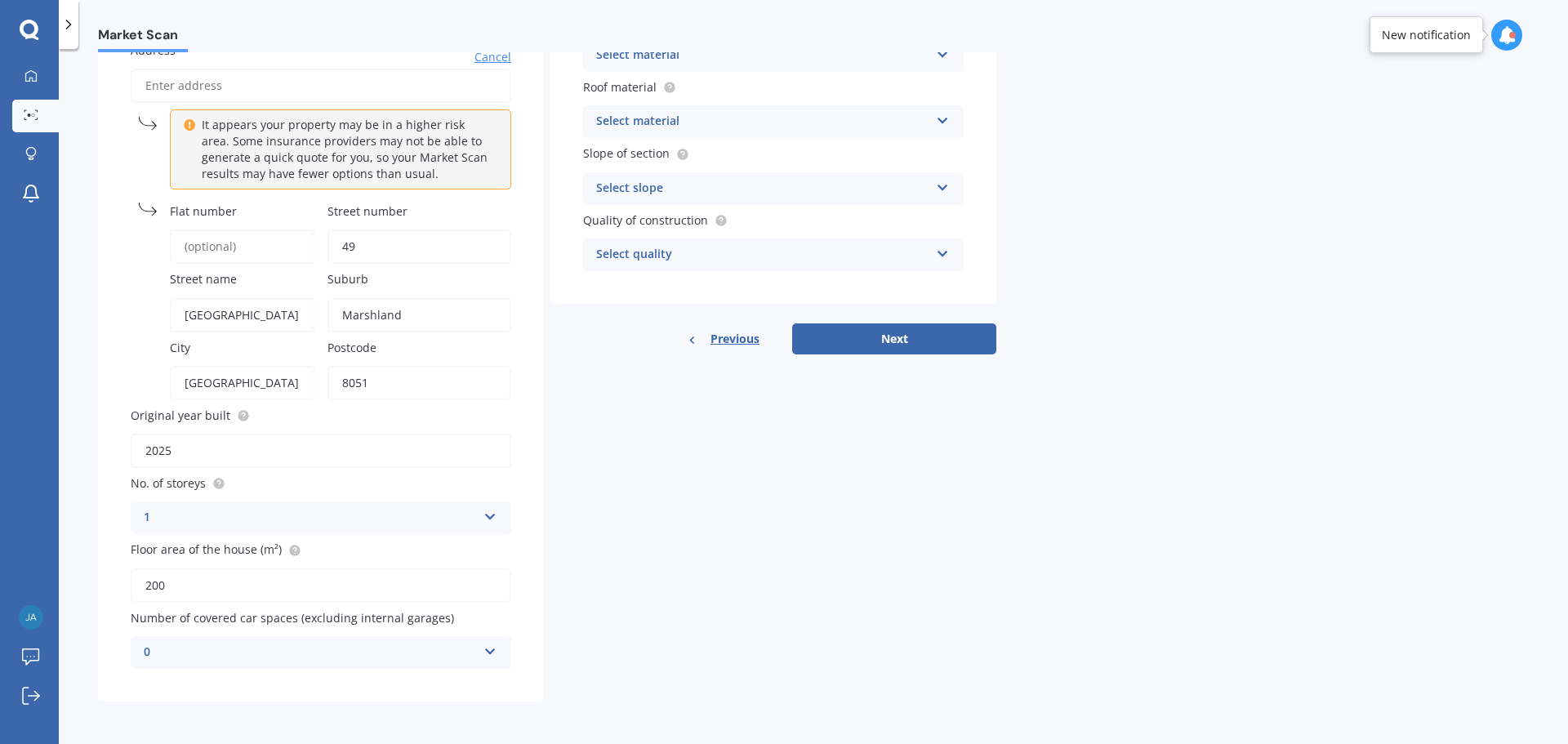
type input "200"
click at [240, 646] on div "0" at bounding box center [309, 652] width 333 height 20
click at [733, 492] on div "Details Address Cancel It appears your property may be in a higher risk area. S…" at bounding box center [546, 340] width 898 height 722
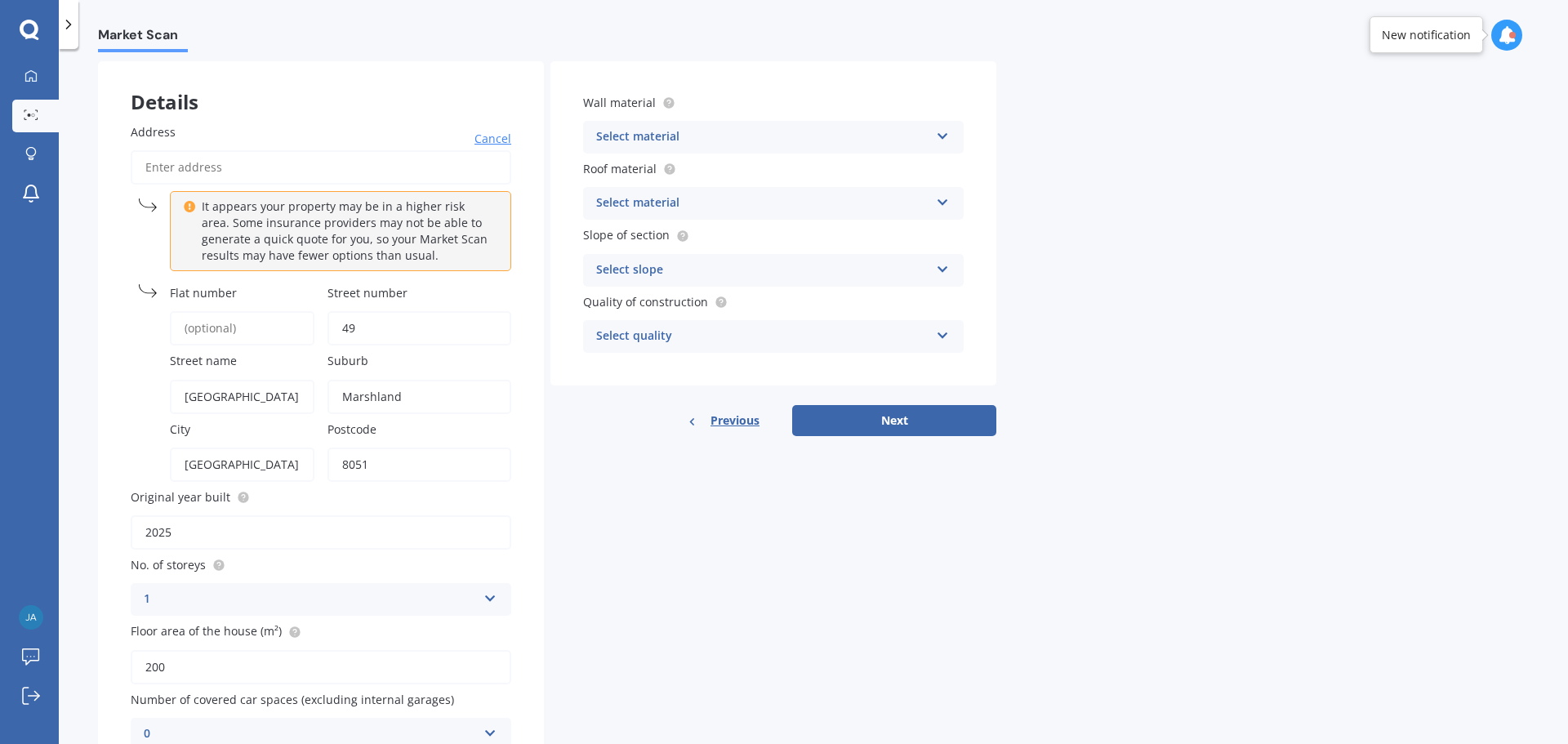
click at [650, 126] on div "Select material Artificial weatherboard/plank cladding Blockwork Brick veneer D…" at bounding box center [773, 137] width 380 height 32
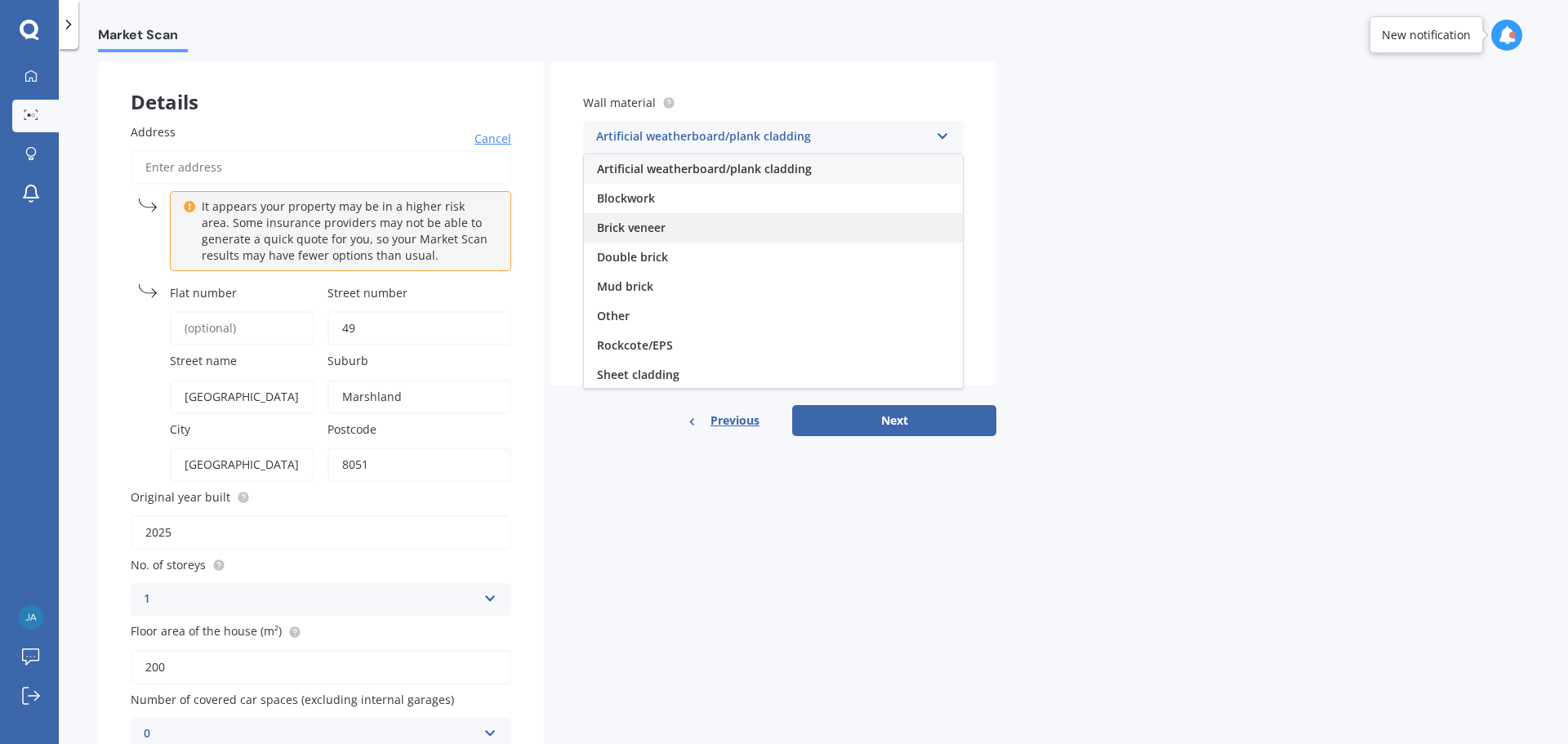
click at [797, 223] on div "Brick veneer" at bounding box center [773, 228] width 379 height 30
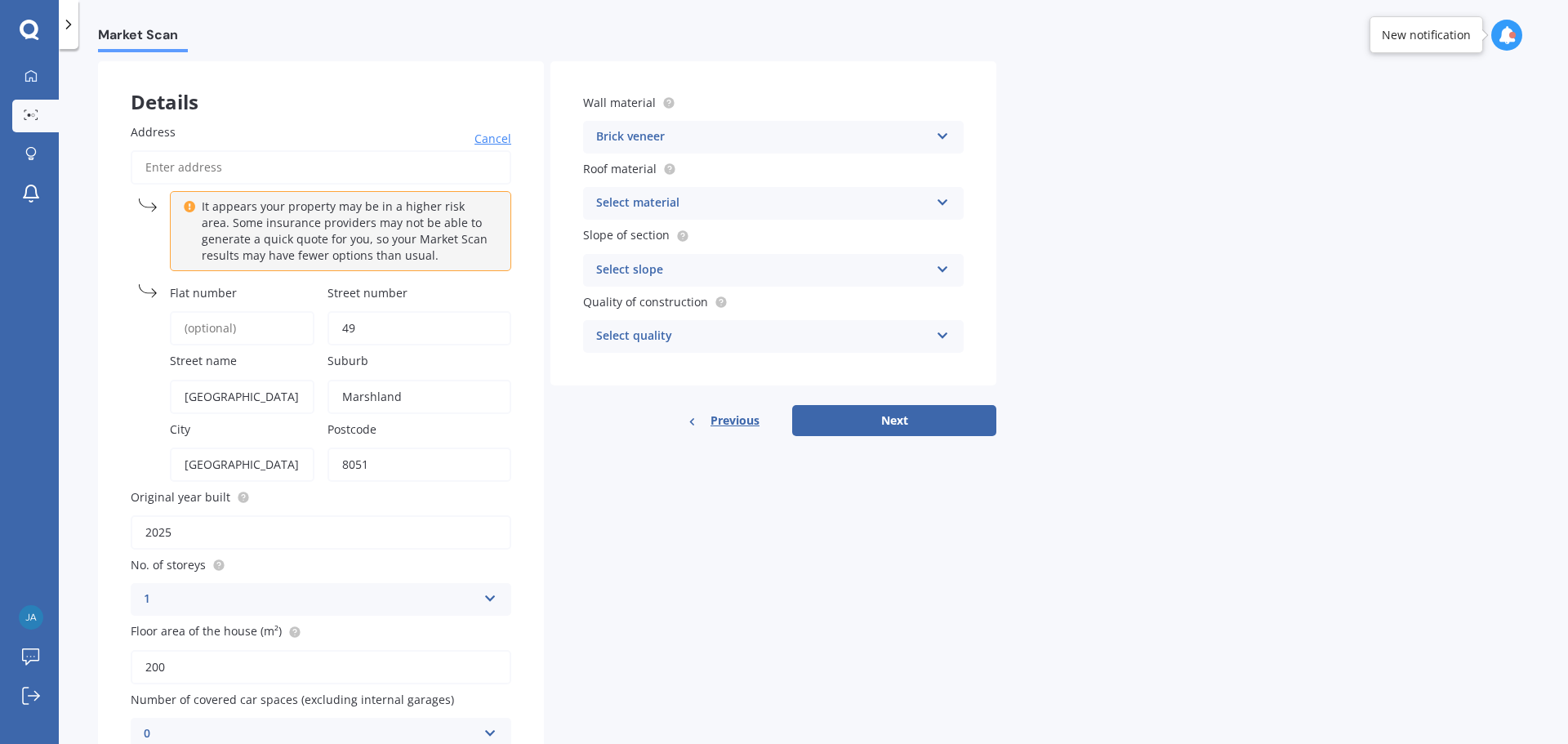
click at [666, 190] on div "Select material Flat fibre cement Flat membrane Flat metal covering Pitched con…" at bounding box center [773, 203] width 380 height 32
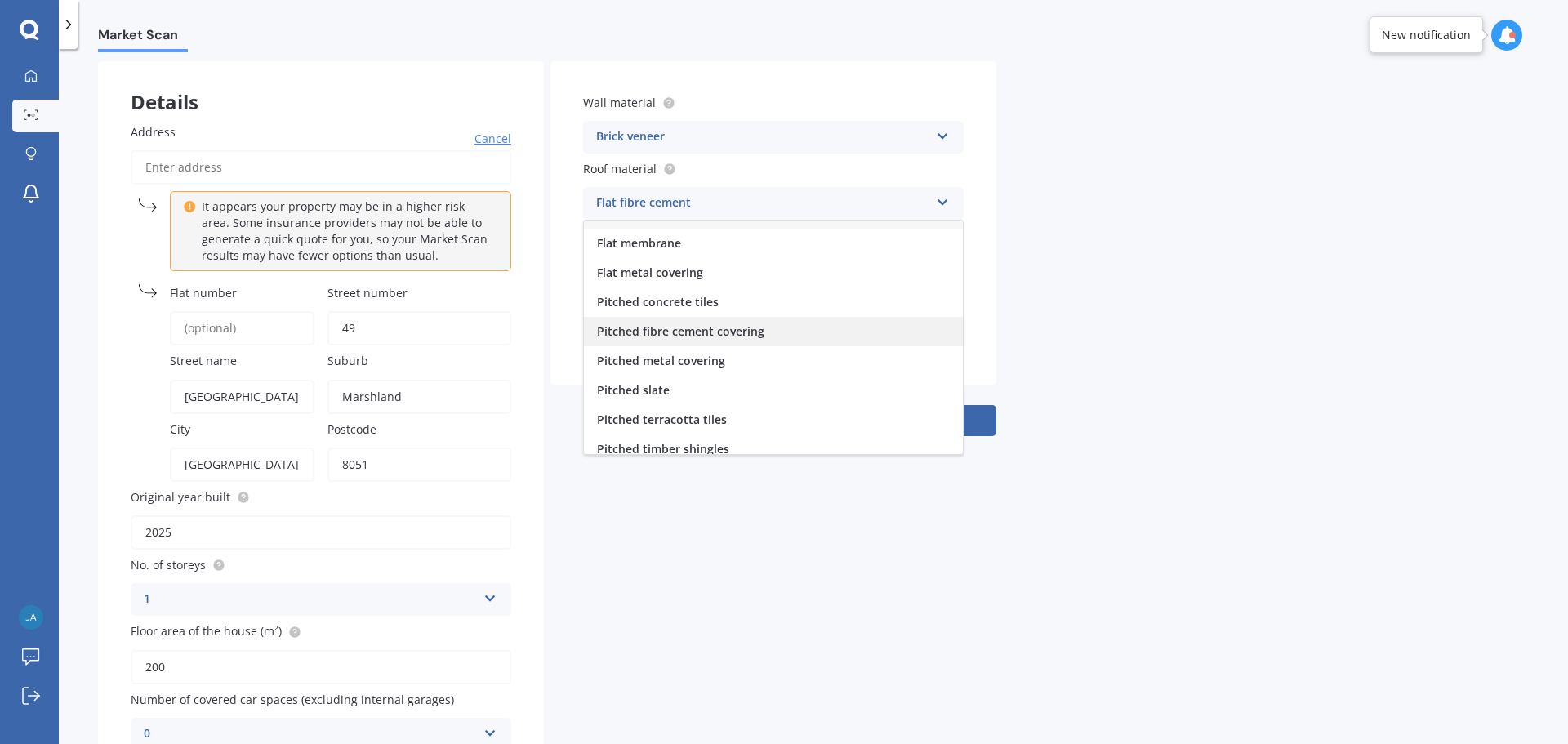
scroll to position [0, 0]
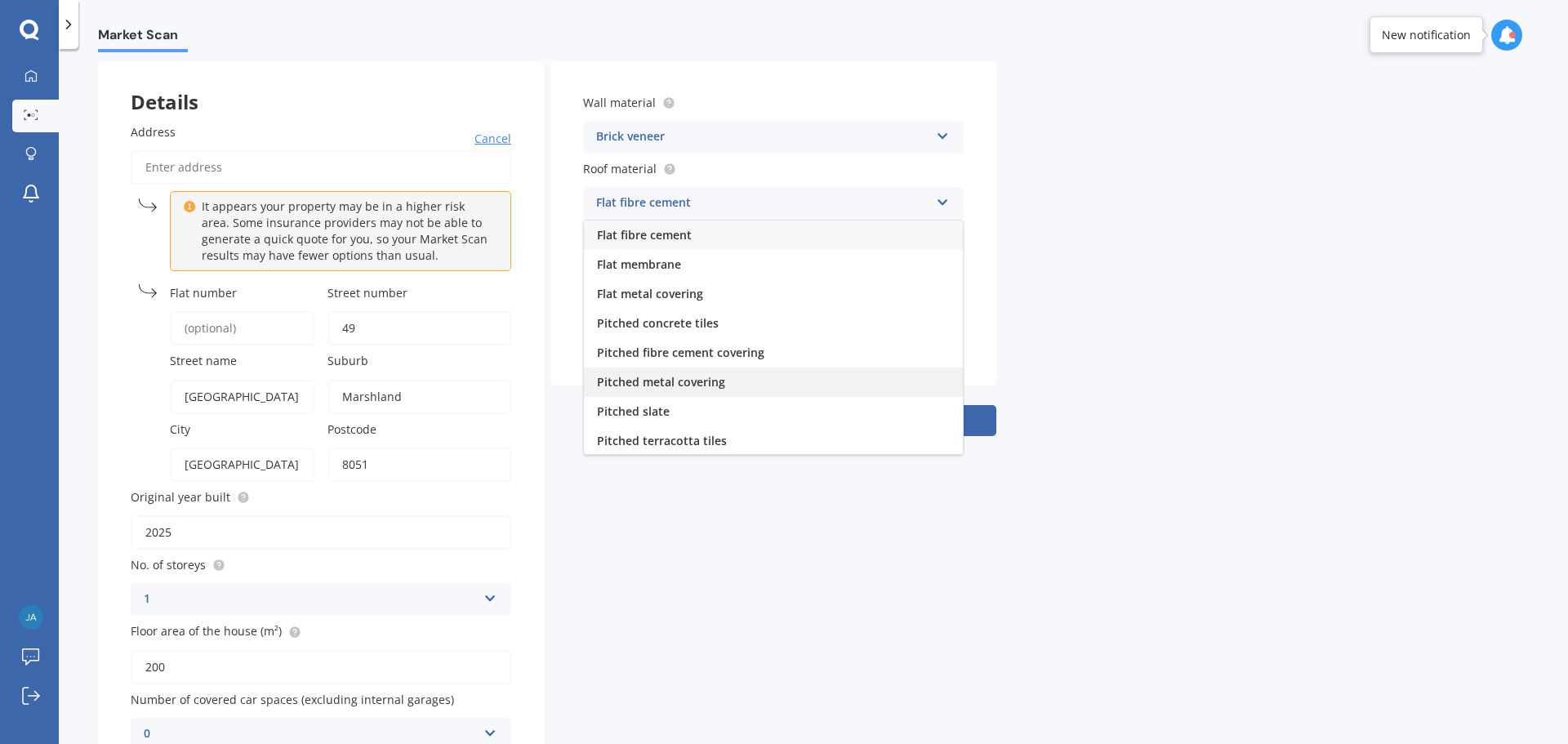
click at [687, 386] on span "Pitched metal covering" at bounding box center [660, 381] width 128 height 15
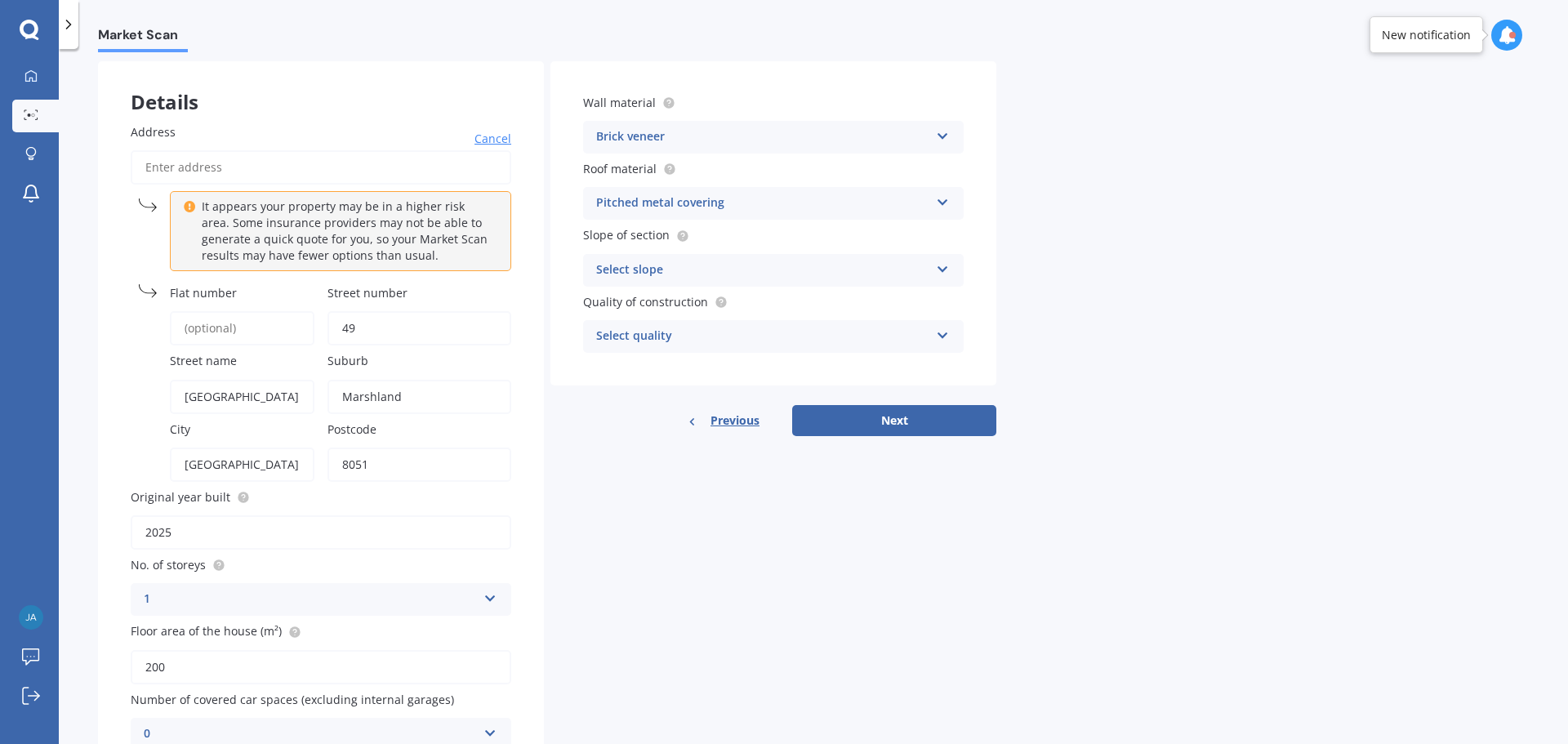
click at [660, 277] on div "Select slope" at bounding box center [762, 270] width 333 height 20
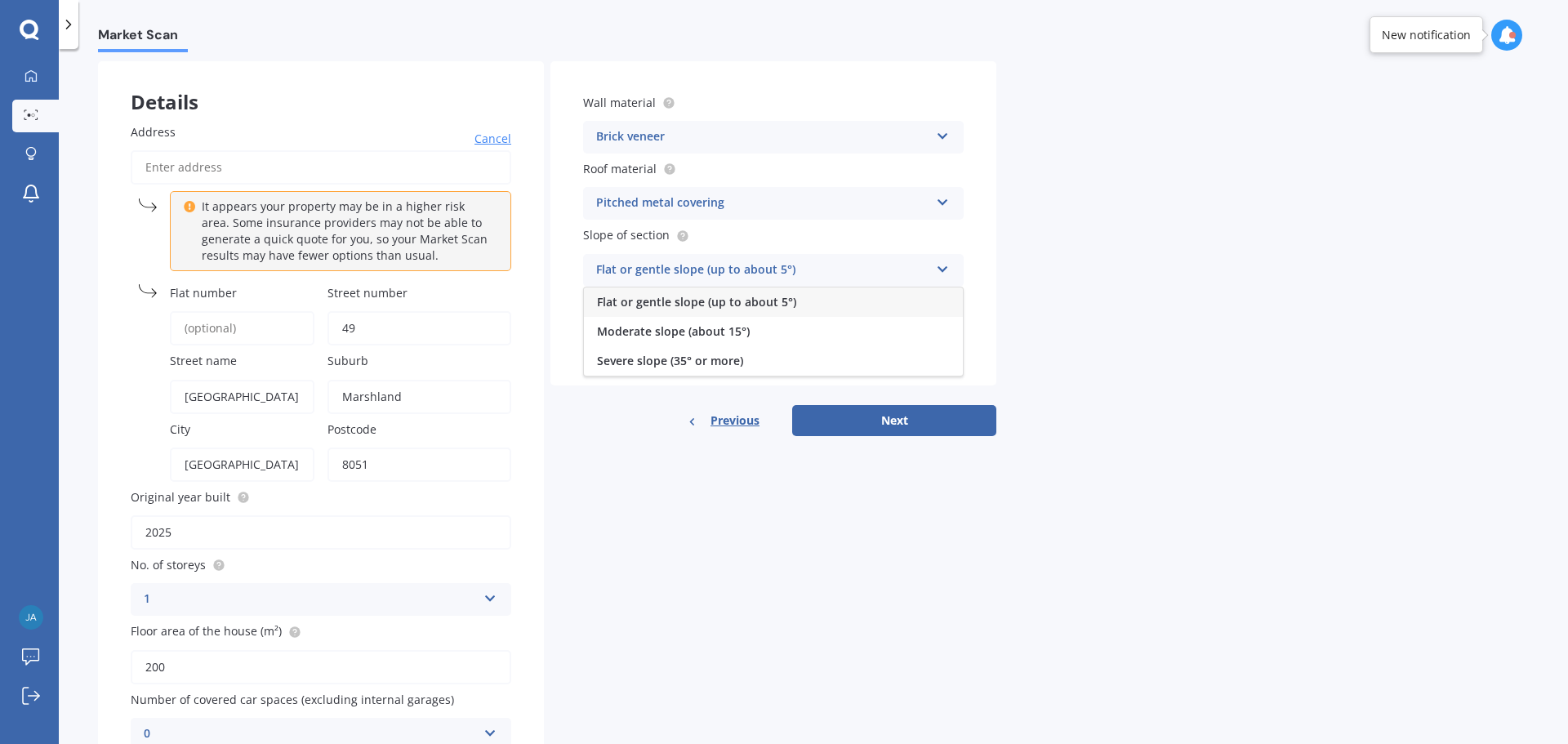
click at [653, 301] on span "Flat or gentle slope (up to about 5°)" at bounding box center [696, 302] width 199 height 15
click at [687, 331] on div "Select quality" at bounding box center [762, 337] width 333 height 20
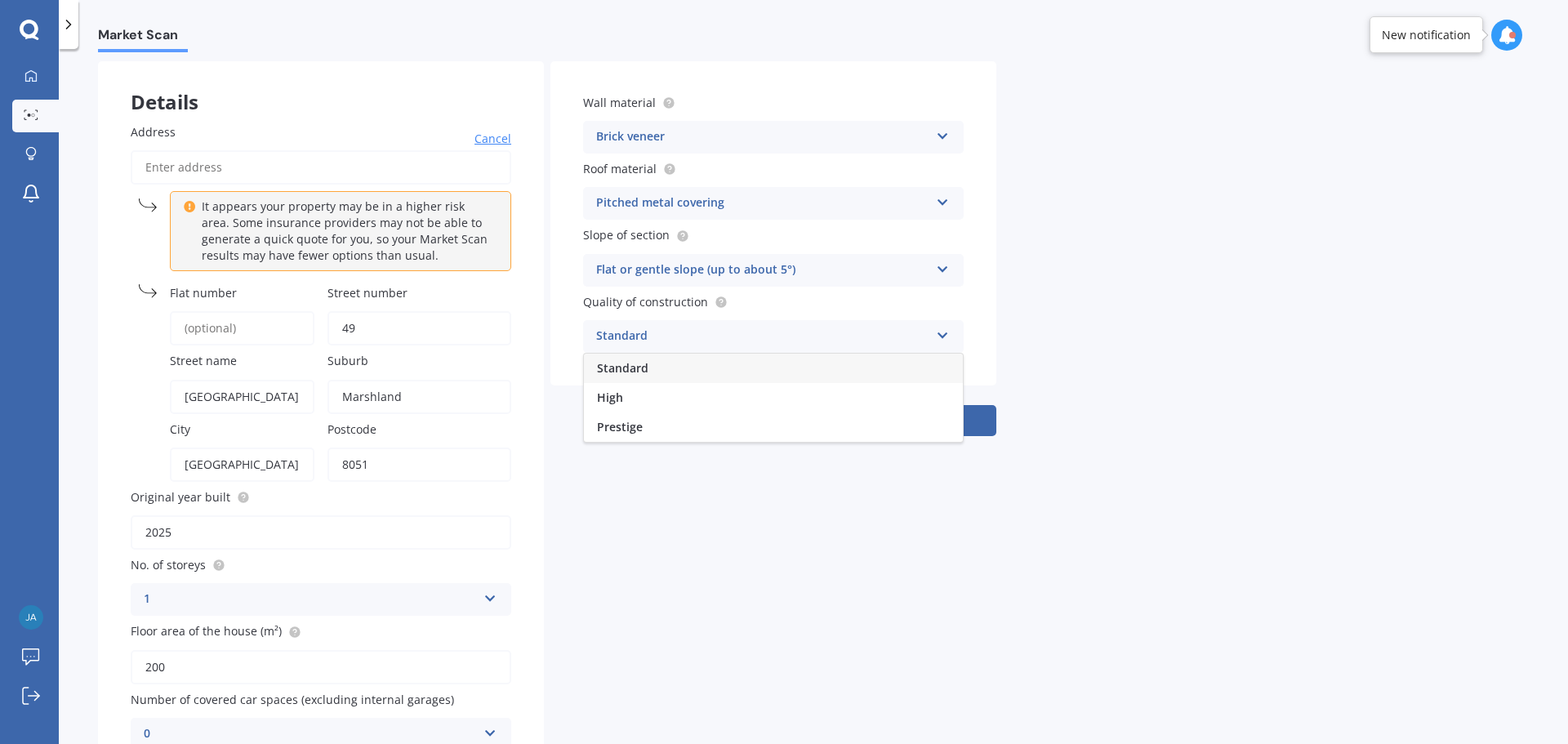
click at [658, 366] on div "Standard" at bounding box center [773, 368] width 379 height 30
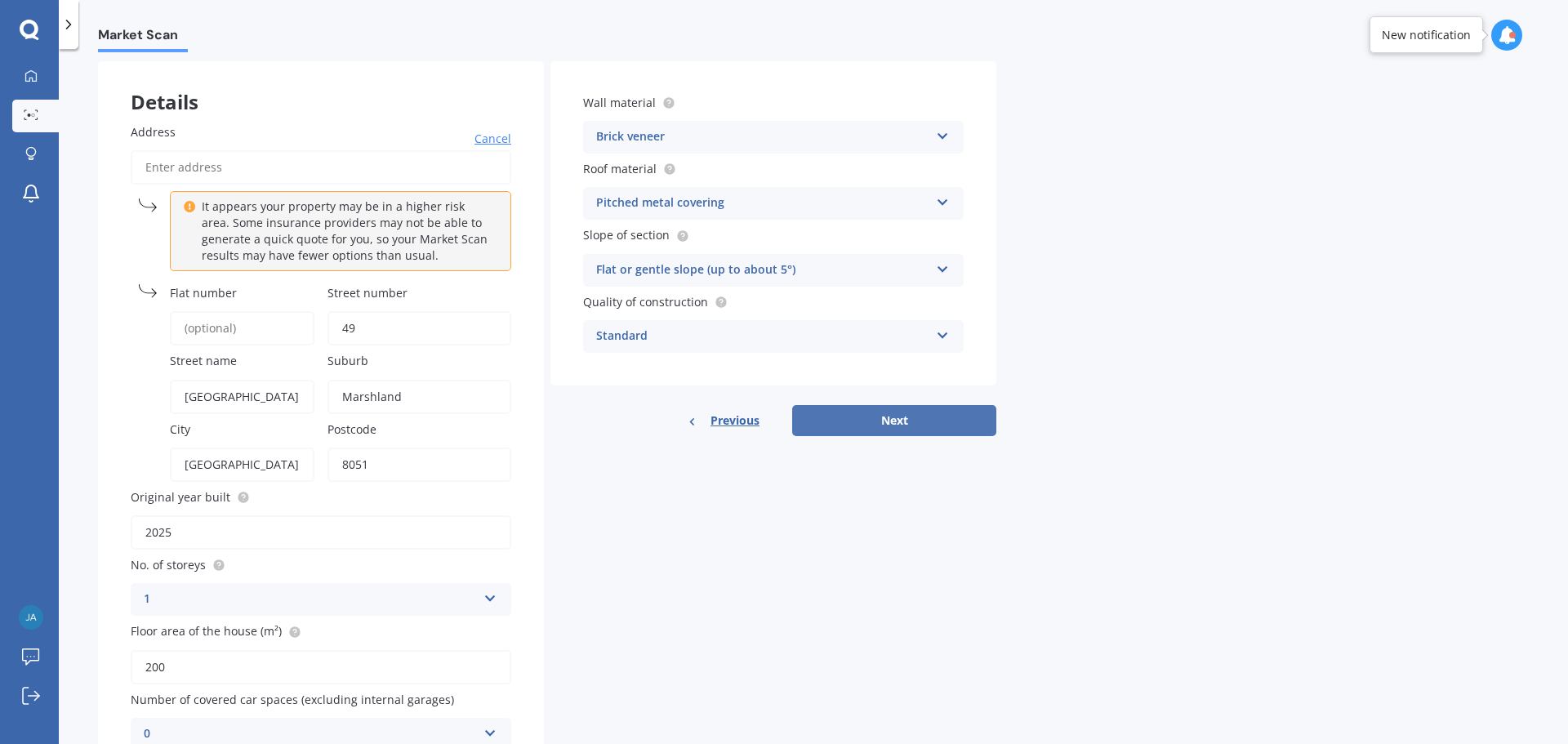
drag, startPoint x: 659, startPoint y: 496, endPoint x: 948, endPoint y: 424, distance: 297.8
click at [688, 487] on div "Details Address Cancel It appears your property may be in a higher risk area. S…" at bounding box center [546, 422] width 898 height 722
click at [937, 419] on button "Next" at bounding box center [894, 420] width 205 height 31
select select "07"
select select "03"
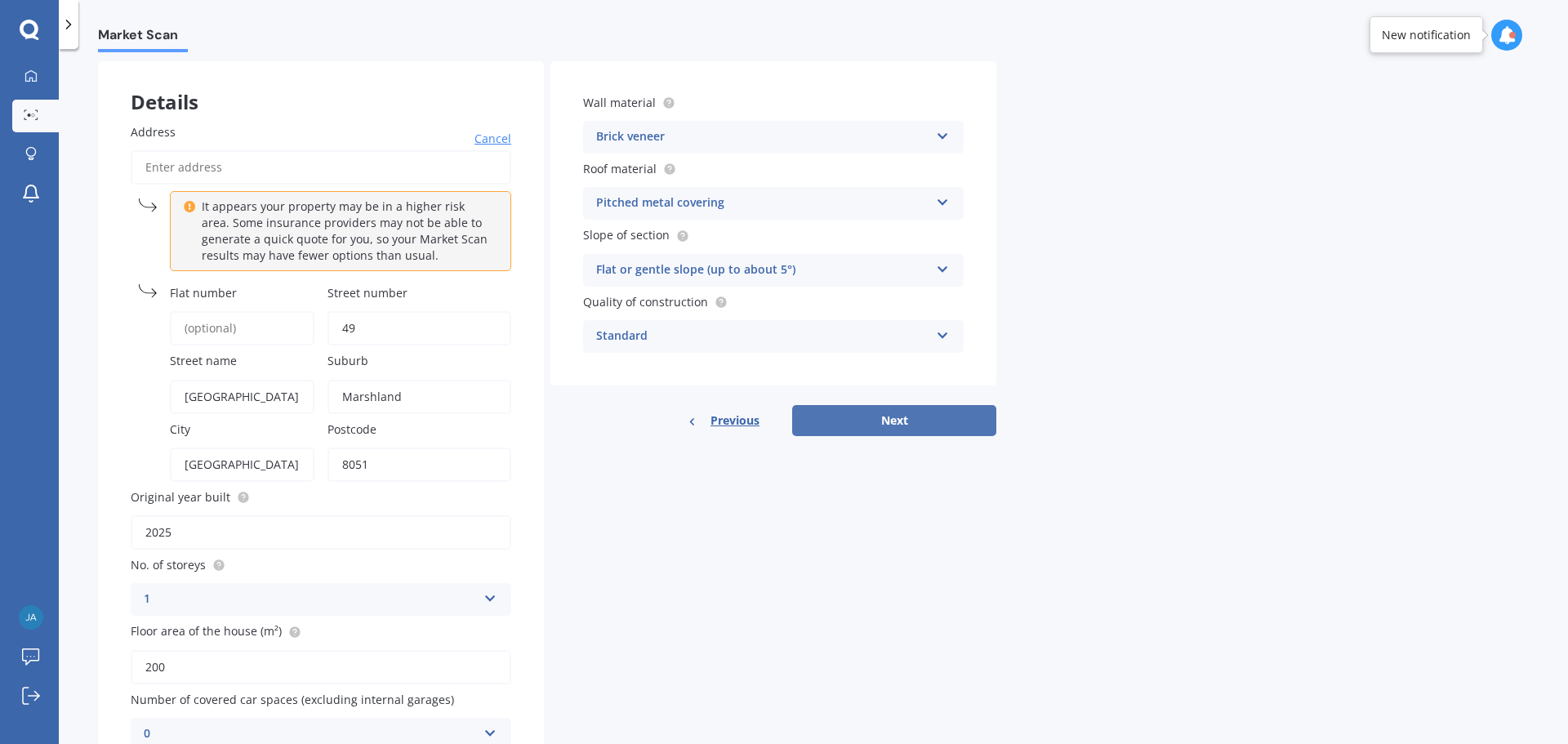
select select "1991"
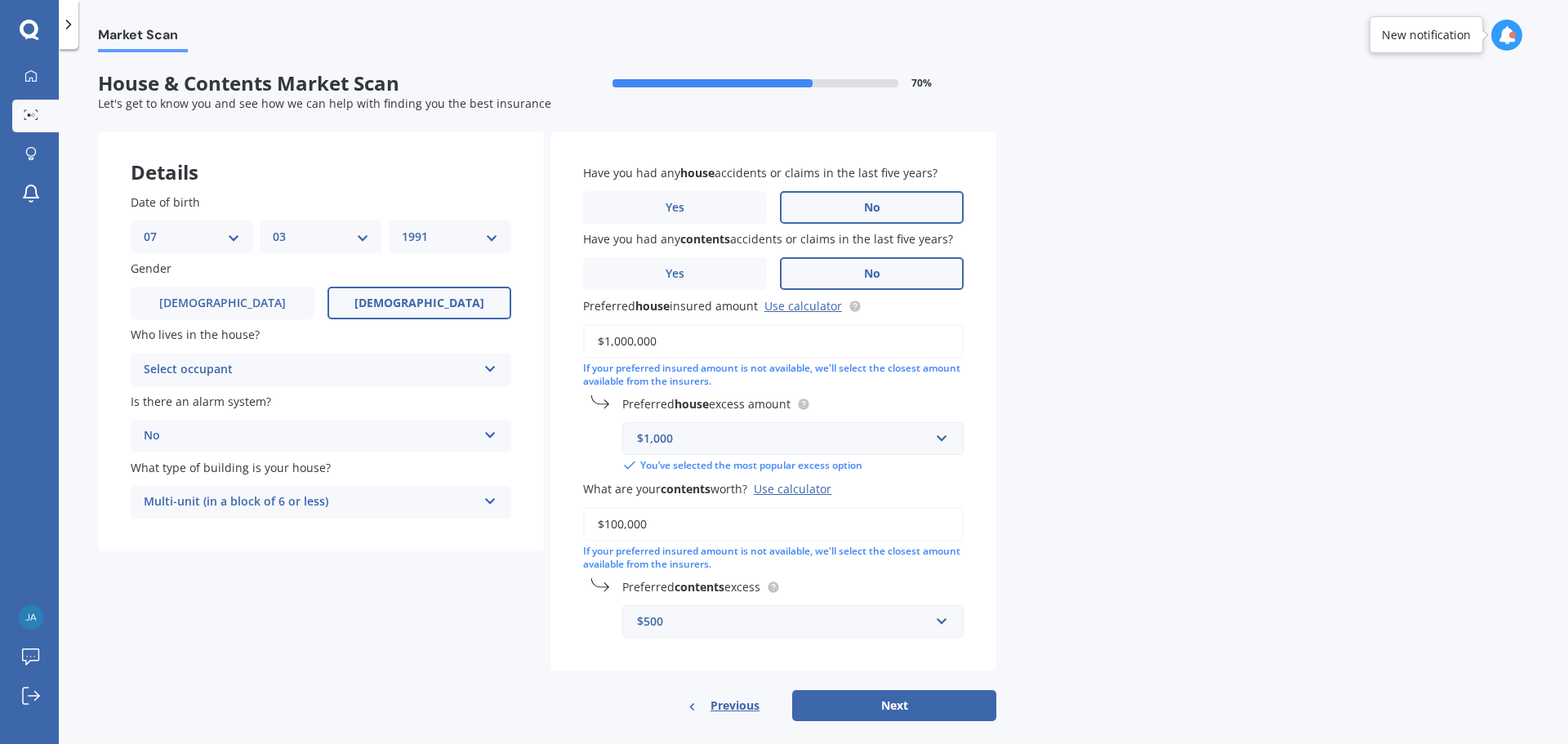
click at [204, 238] on select "DD 01 02 03 04 05 06 07 08 09 10 11 12 13 14 15 16 17 18 19 20 21 22 23 24 25 2…" at bounding box center [191, 237] width 96 height 18
select select "12"
click at [144, 228] on select "DD 01 02 03 04 05 06 07 08 09 10 11 12 13 14 15 16 17 18 19 20 21 22 23 24 25 2…" at bounding box center [191, 237] width 96 height 18
click at [301, 241] on select "MM 01 02 03 04 05 06 07 08 09 10 11 12" at bounding box center [320, 237] width 96 height 18
select select "06"
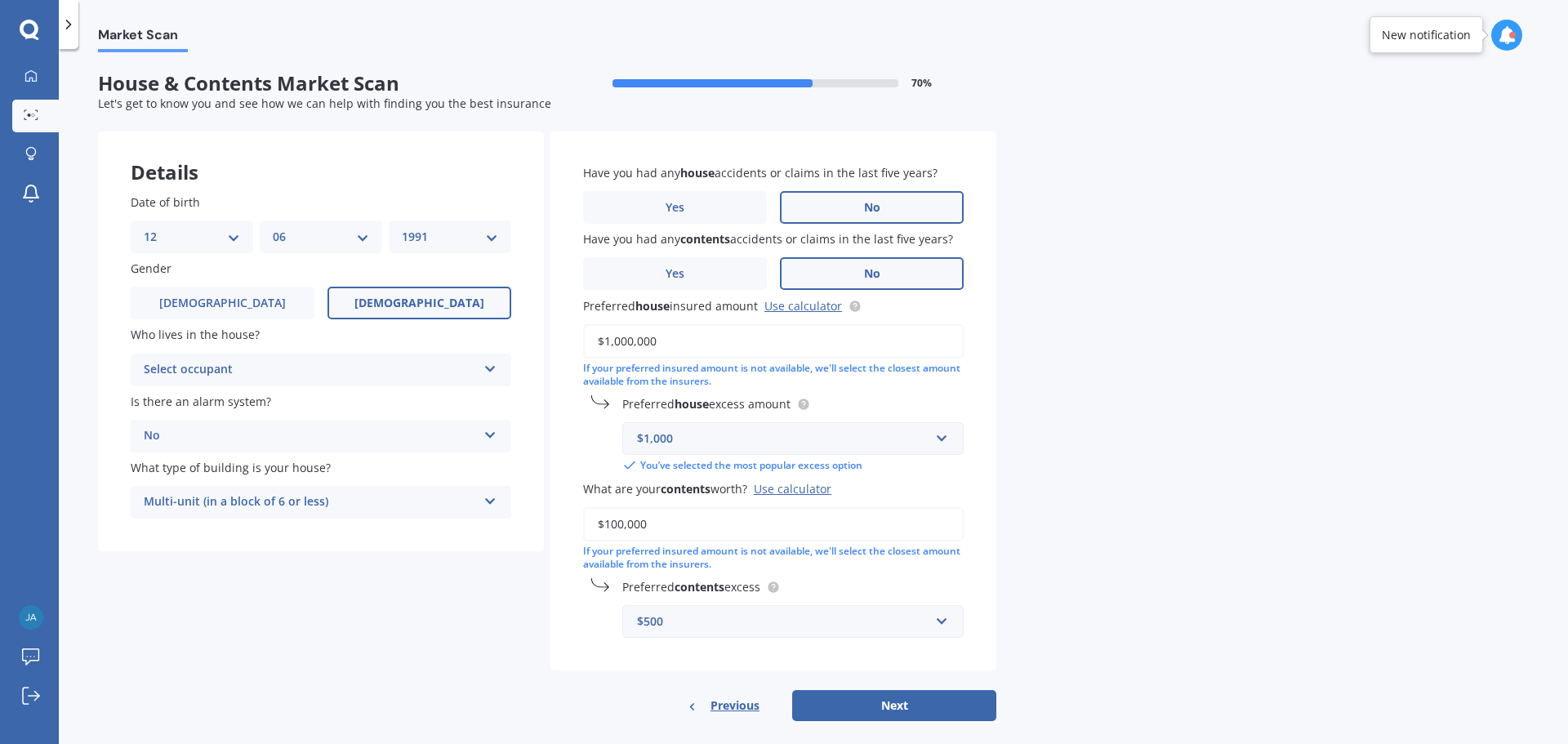
click at [273, 228] on select "MM 01 02 03 04 05 06 07 08 09 10 11 12" at bounding box center [320, 237] width 96 height 18
click at [402, 243] on select "YYYY 2009 2008 2007 2006 2005 2004 2003 2002 2001 2000 1999 1998 1997 1996 1995…" at bounding box center [449, 237] width 96 height 18
select select "1992"
click at [402, 228] on select "YYYY 2009 2008 2007 2006 2005 2004 2003 2002 2001 2000 1999 1998 1997 1996 1995…" at bounding box center [449, 237] width 96 height 18
click at [202, 307] on label "[DEMOGRAPHIC_DATA]" at bounding box center [222, 303] width 184 height 32
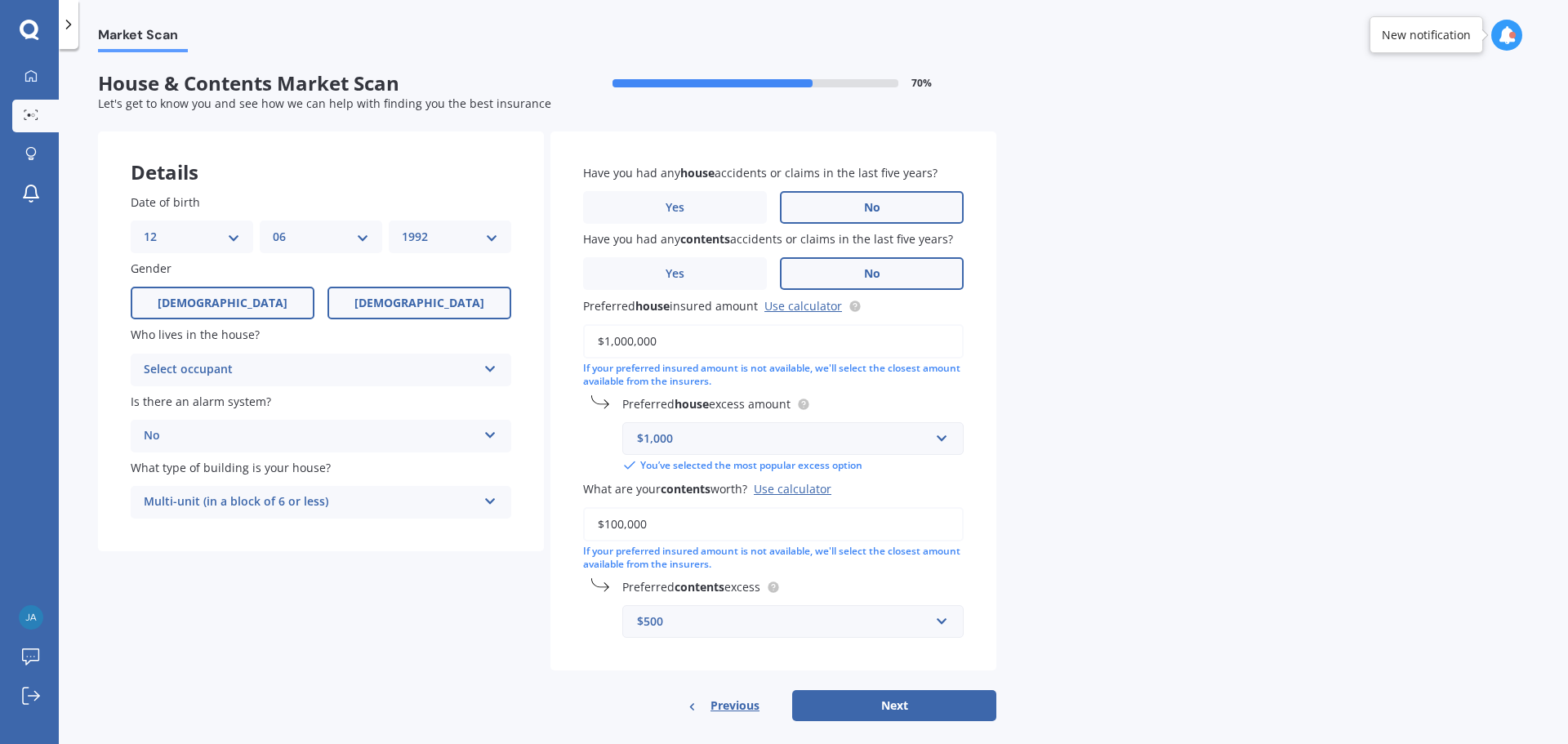
click at [0, 0] on input "[DEMOGRAPHIC_DATA]" at bounding box center [0, 0] width 0 height 0
click at [215, 374] on div "Select occupant" at bounding box center [309, 370] width 333 height 20
click at [203, 397] on div "Owner" at bounding box center [321, 401] width 379 height 30
click at [238, 429] on div "No" at bounding box center [309, 436] width 333 height 20
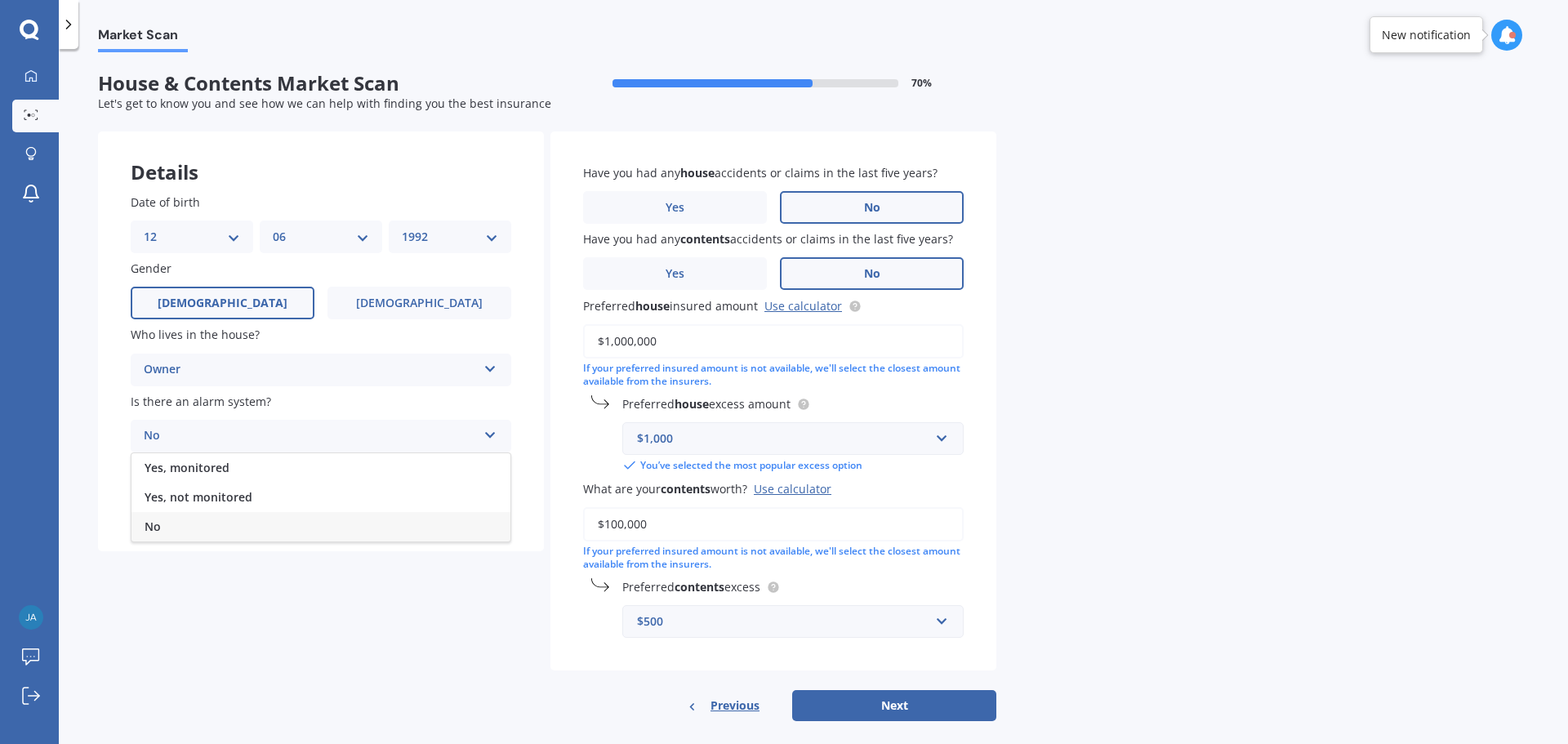
click at [238, 429] on div "No" at bounding box center [309, 436] width 333 height 20
click at [247, 493] on div "Multi-unit (in a block of 6 or less)" at bounding box center [309, 503] width 333 height 20
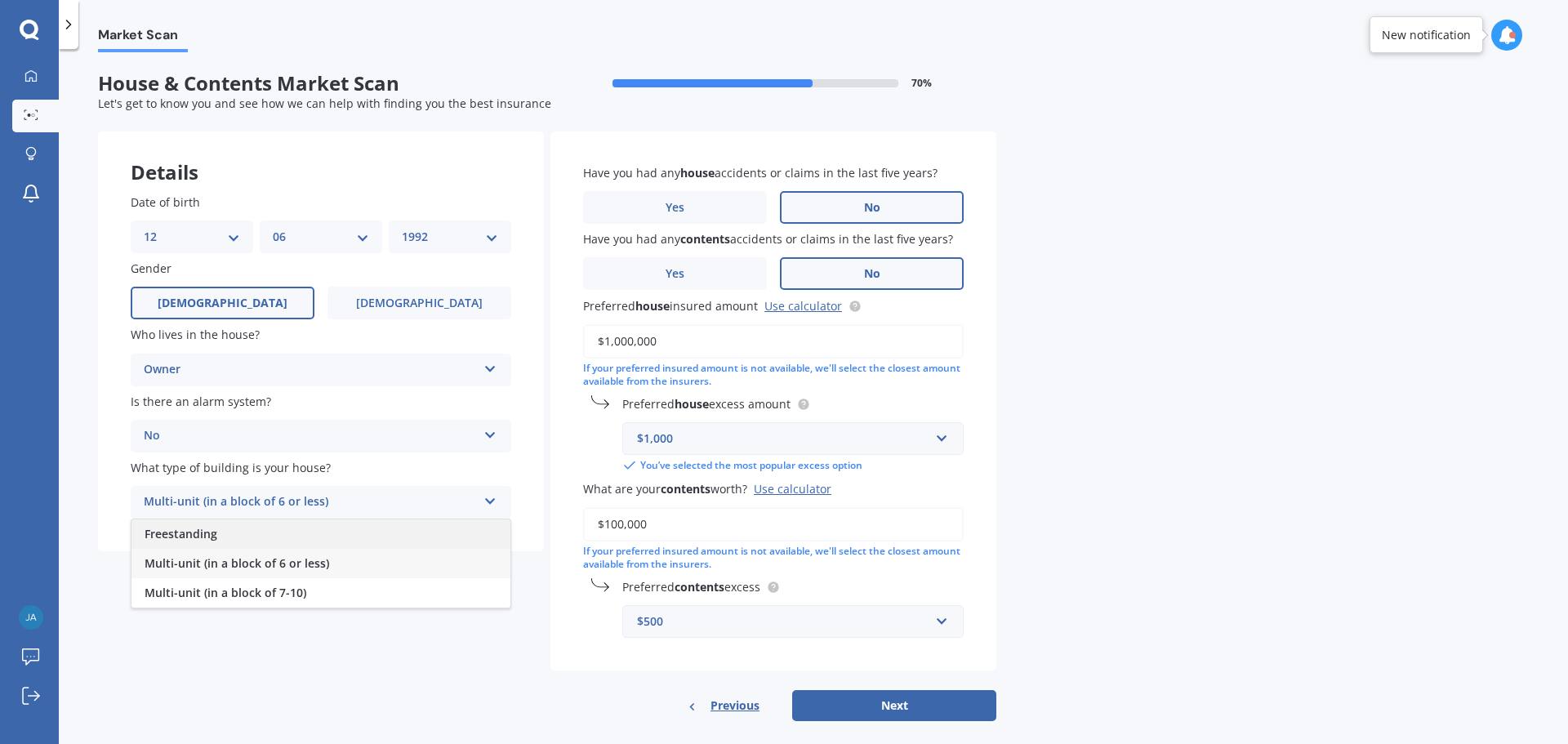
click at [217, 541] on div "Freestanding" at bounding box center [321, 534] width 379 height 30
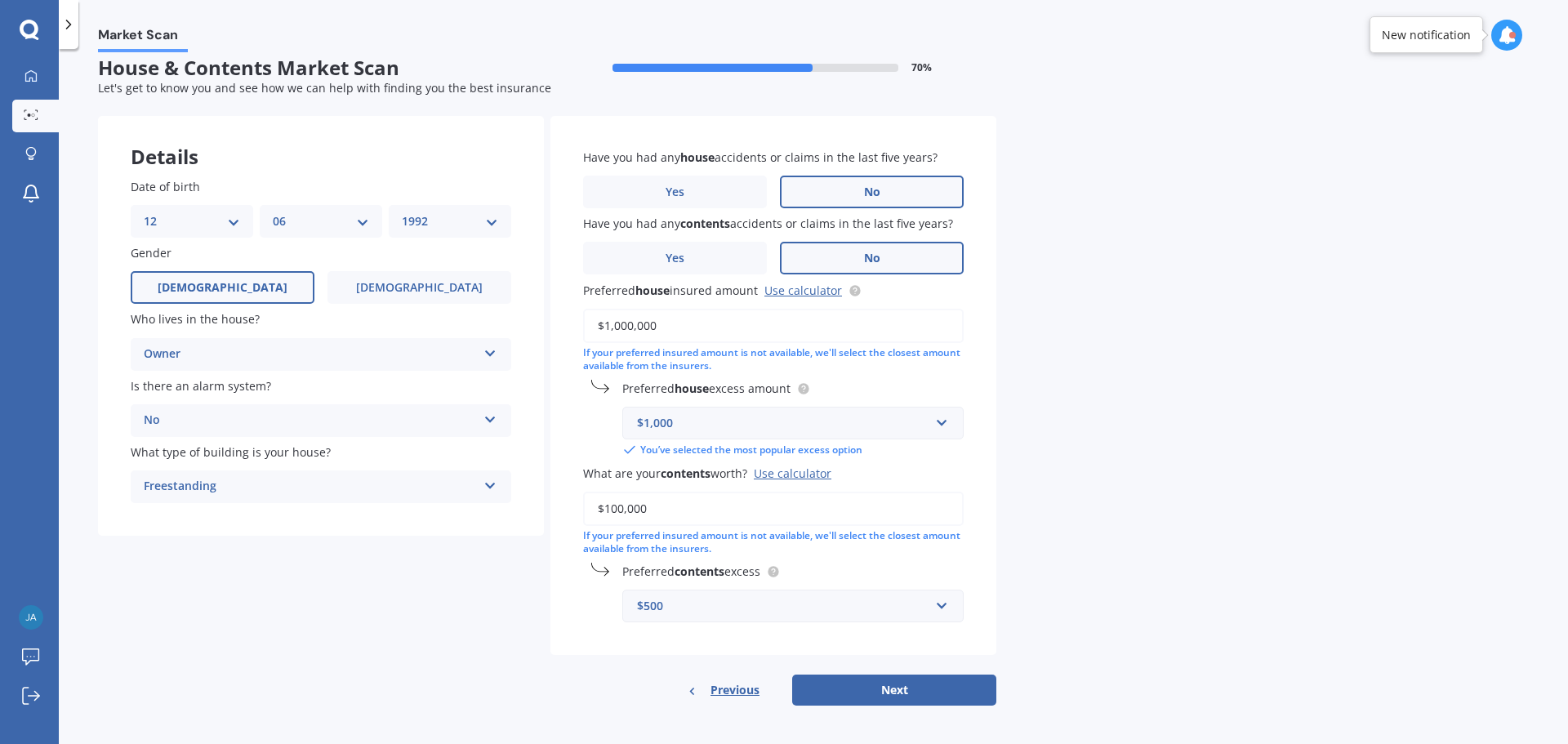
scroll to position [20, 0]
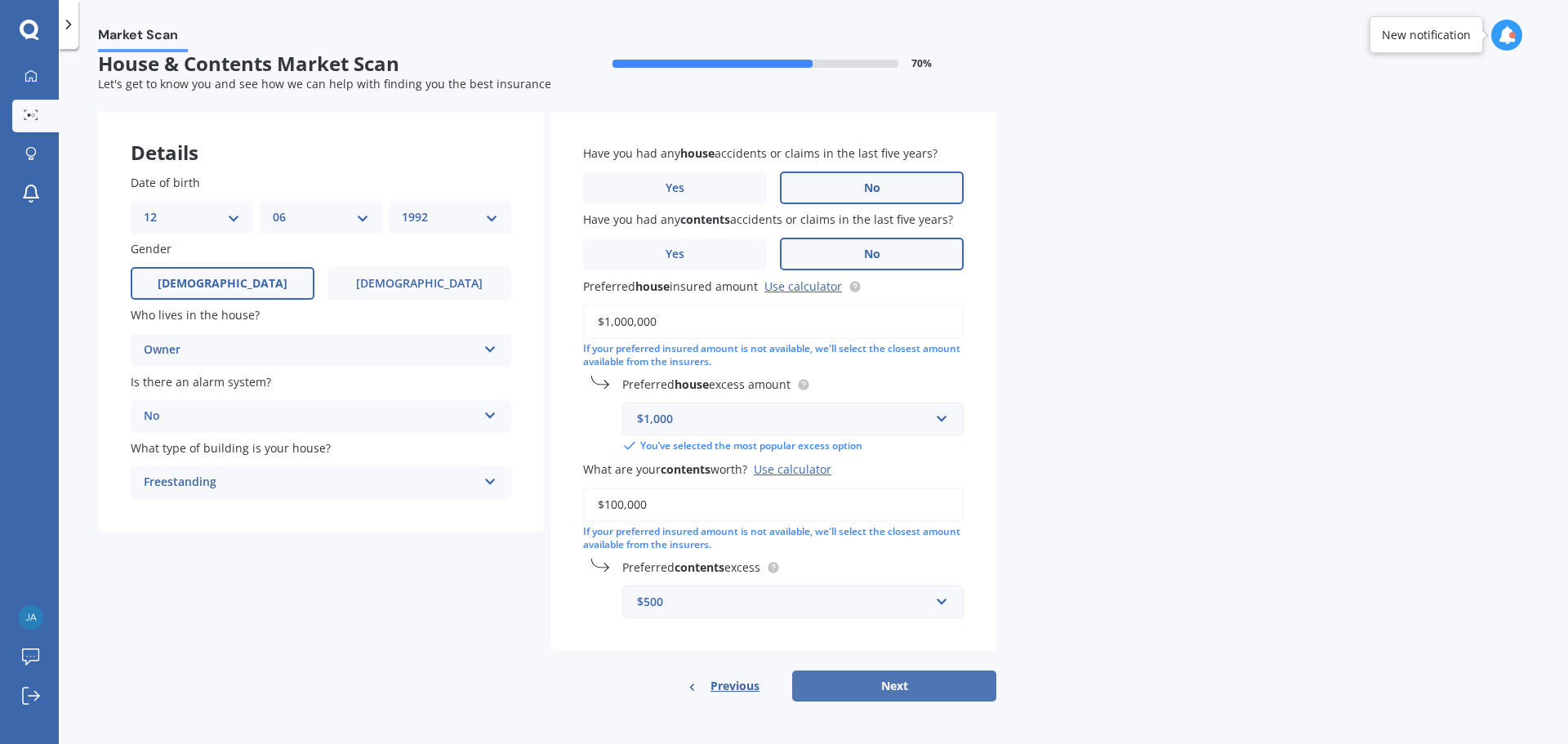
click at [863, 684] on button "Next" at bounding box center [894, 686] width 205 height 31
select select "12"
select select "06"
select select "1992"
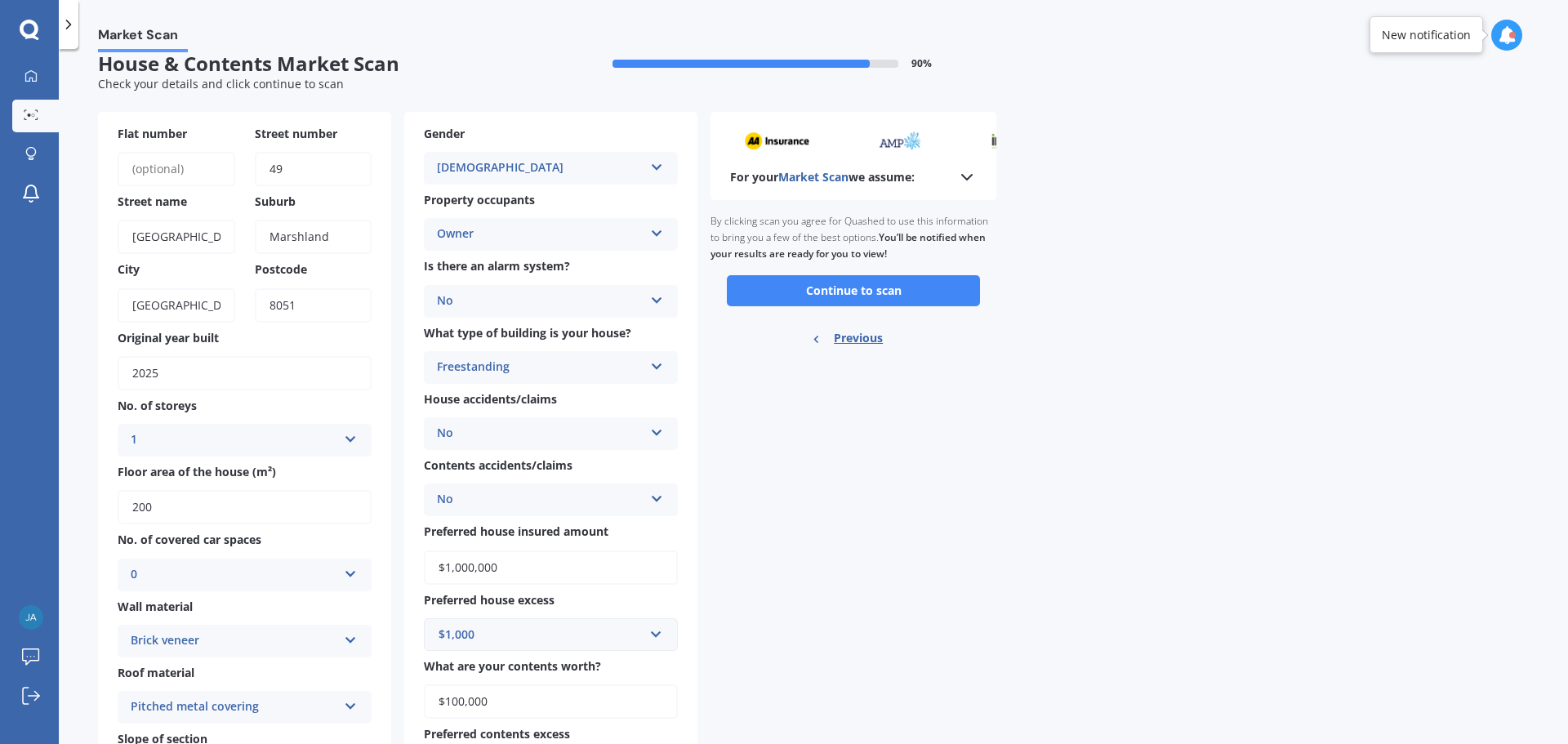
scroll to position [0, 0]
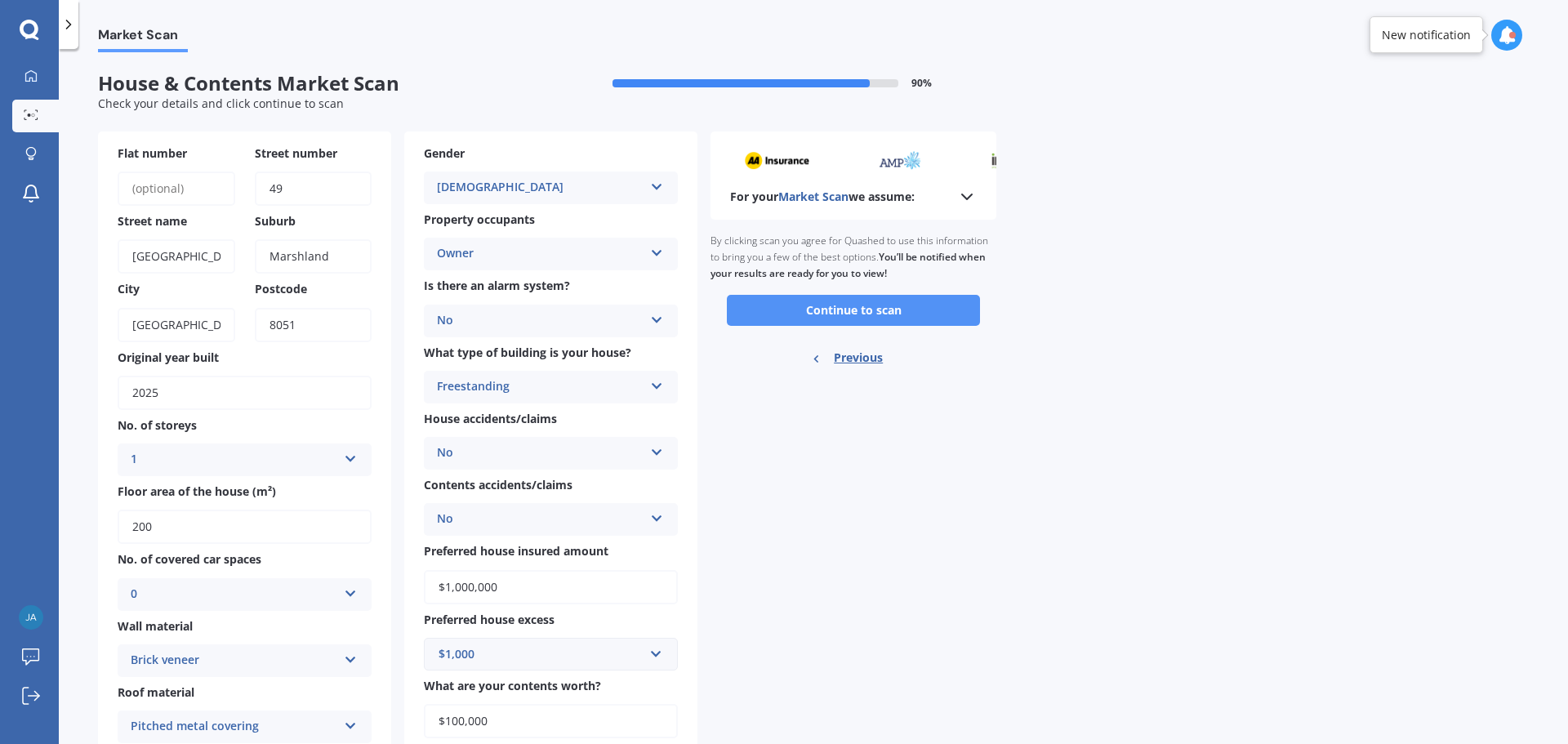
click at [823, 305] on button "Continue to scan" at bounding box center [853, 311] width 253 height 31
